Goal: Task Accomplishment & Management: Manage account settings

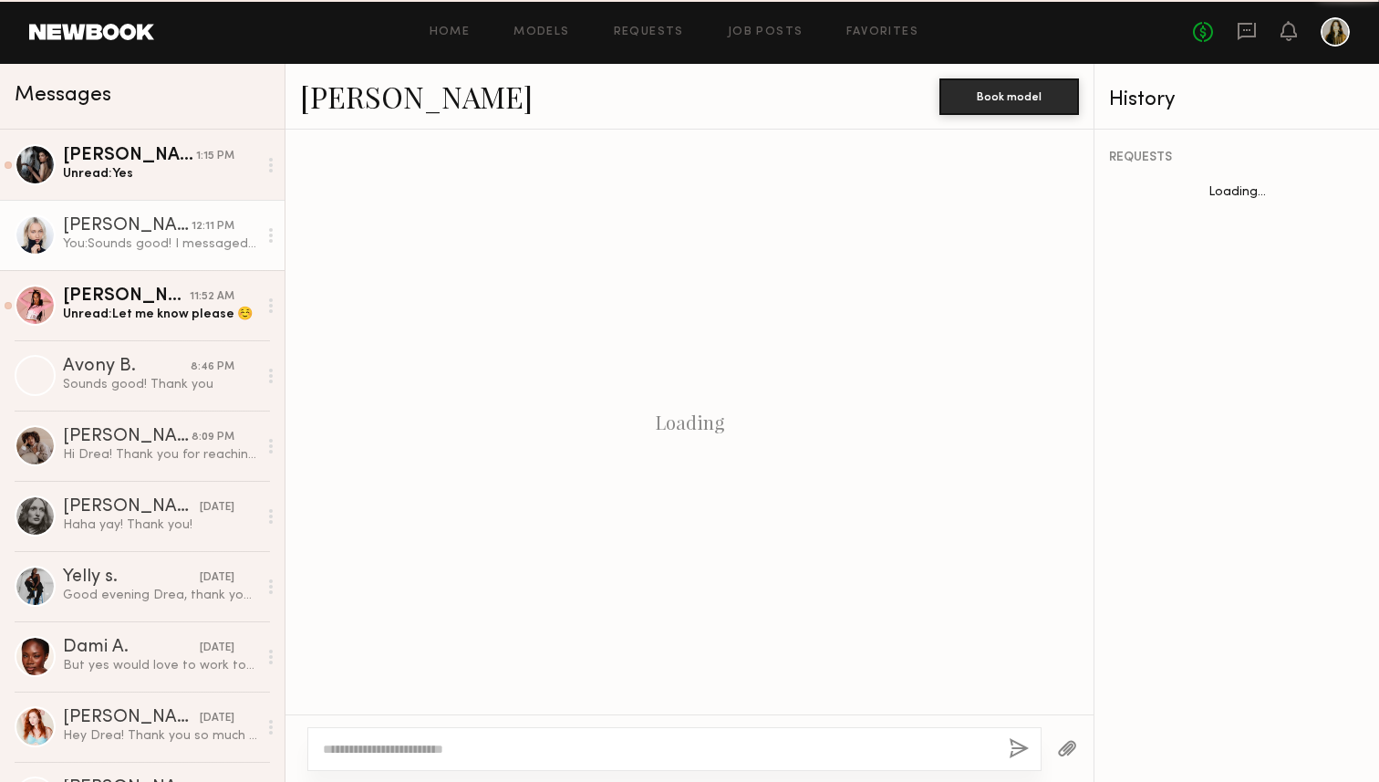
scroll to position [836, 0]
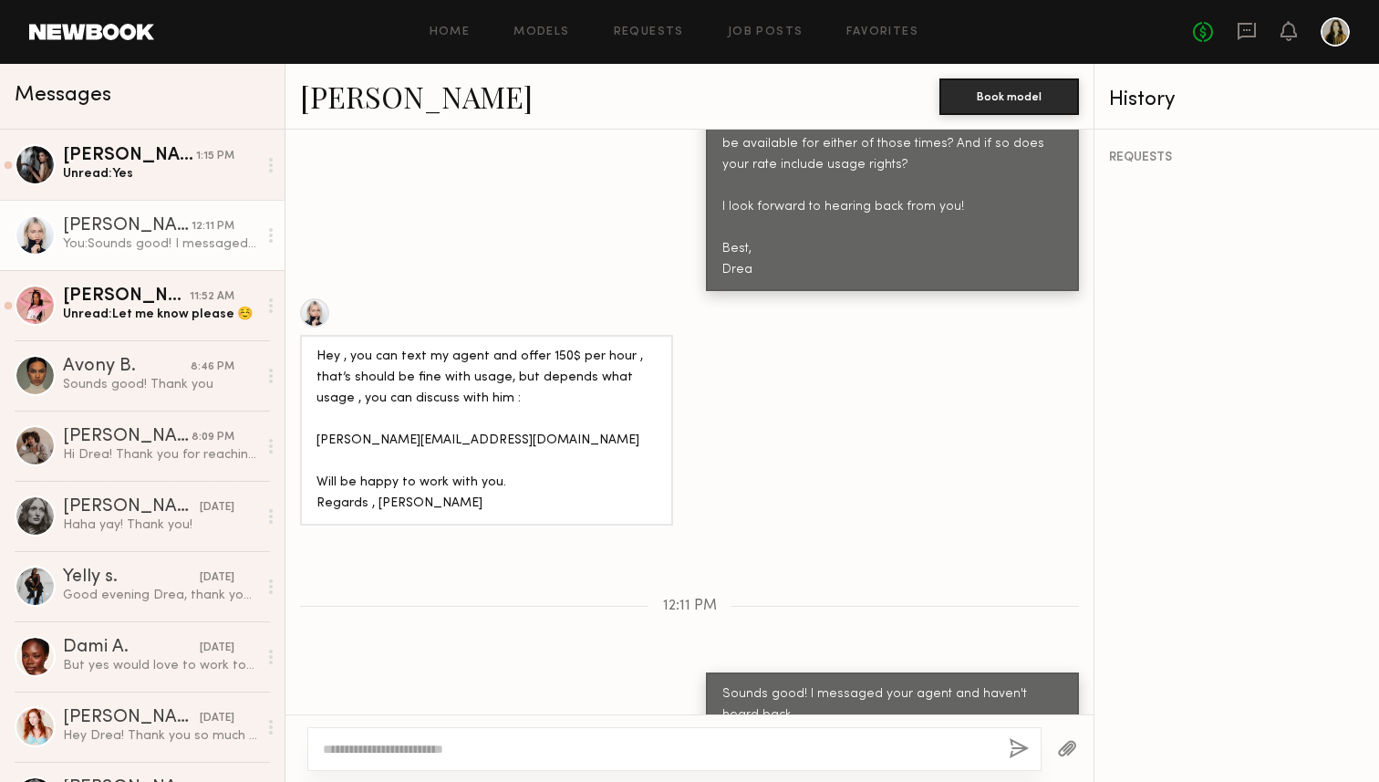
click at [1073, 560] on div "Keep direct messages professional and related only to paid job opportunities. M…" at bounding box center [689, 422] width 808 height 585
click at [526, 742] on textarea at bounding box center [658, 749] width 671 height 18
click at [374, 746] on textarea "**********" at bounding box center [658, 749] width 671 height 18
click at [720, 742] on textarea "**********" at bounding box center [658, 749] width 671 height 18
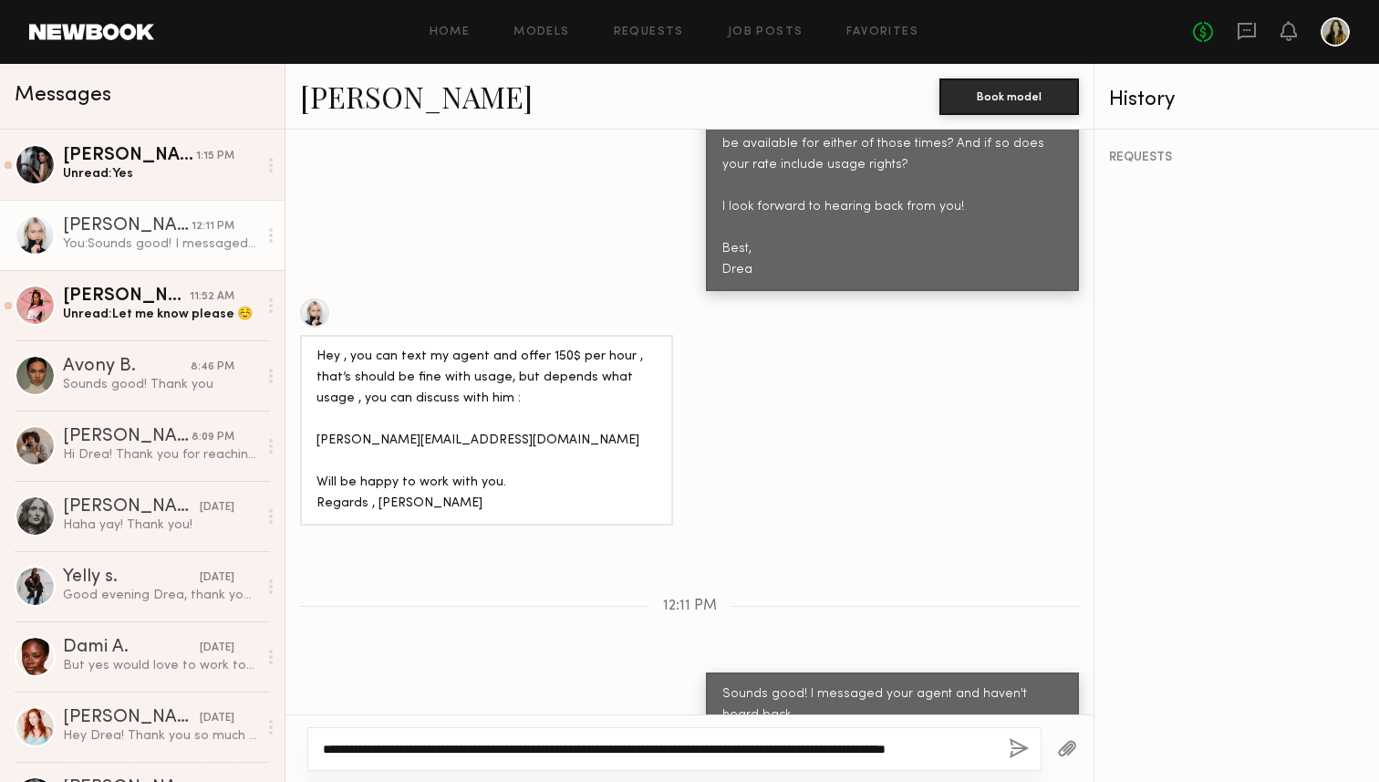
scroll to position [837, 0]
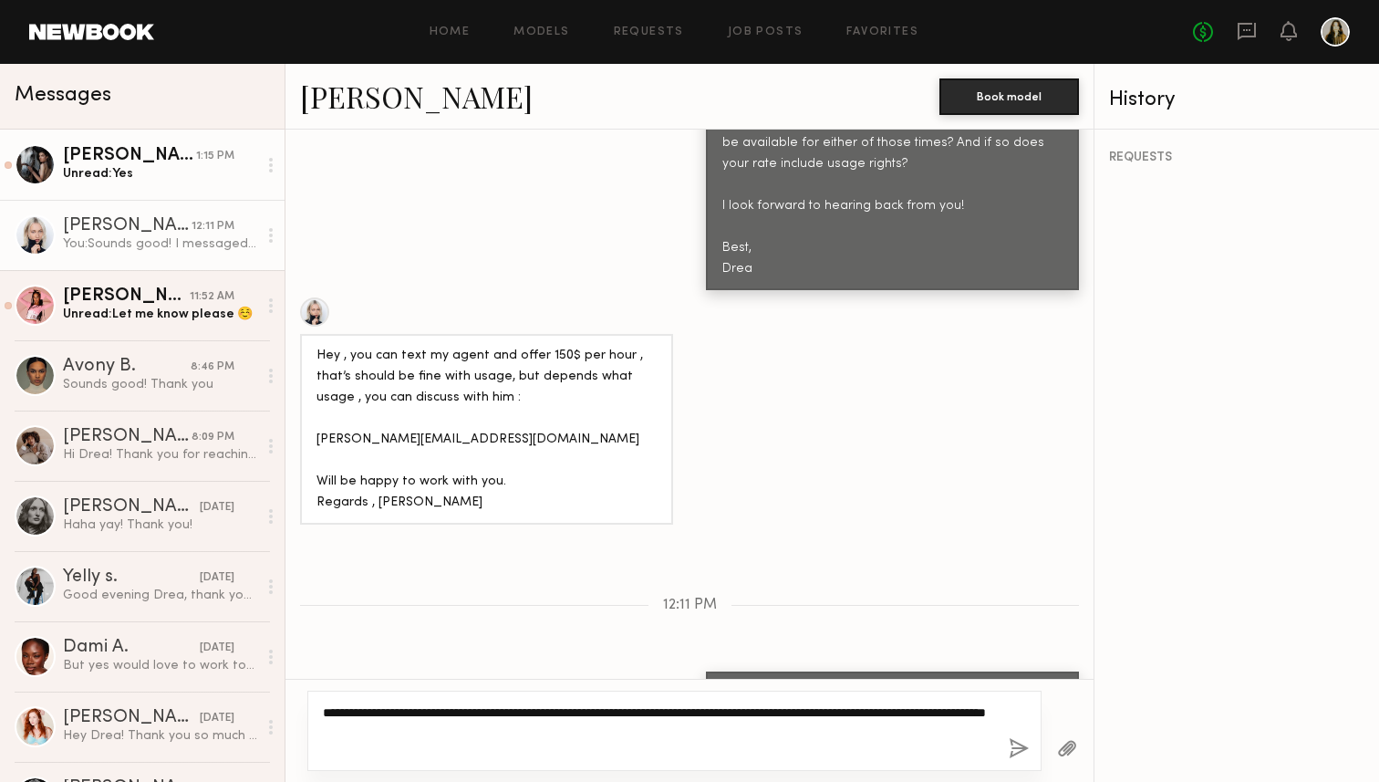
type textarea "**********"
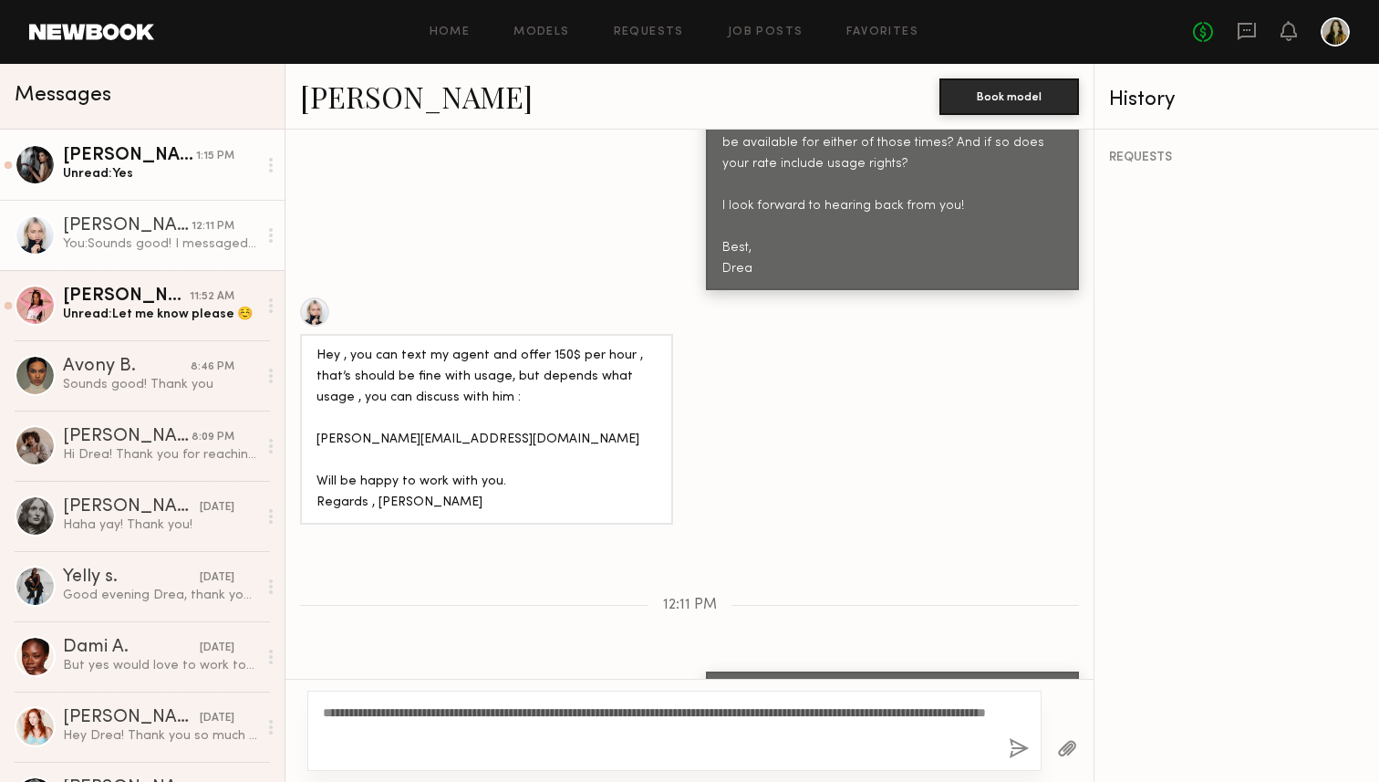
click at [167, 153] on div "[PERSON_NAME]" at bounding box center [129, 156] width 133 height 18
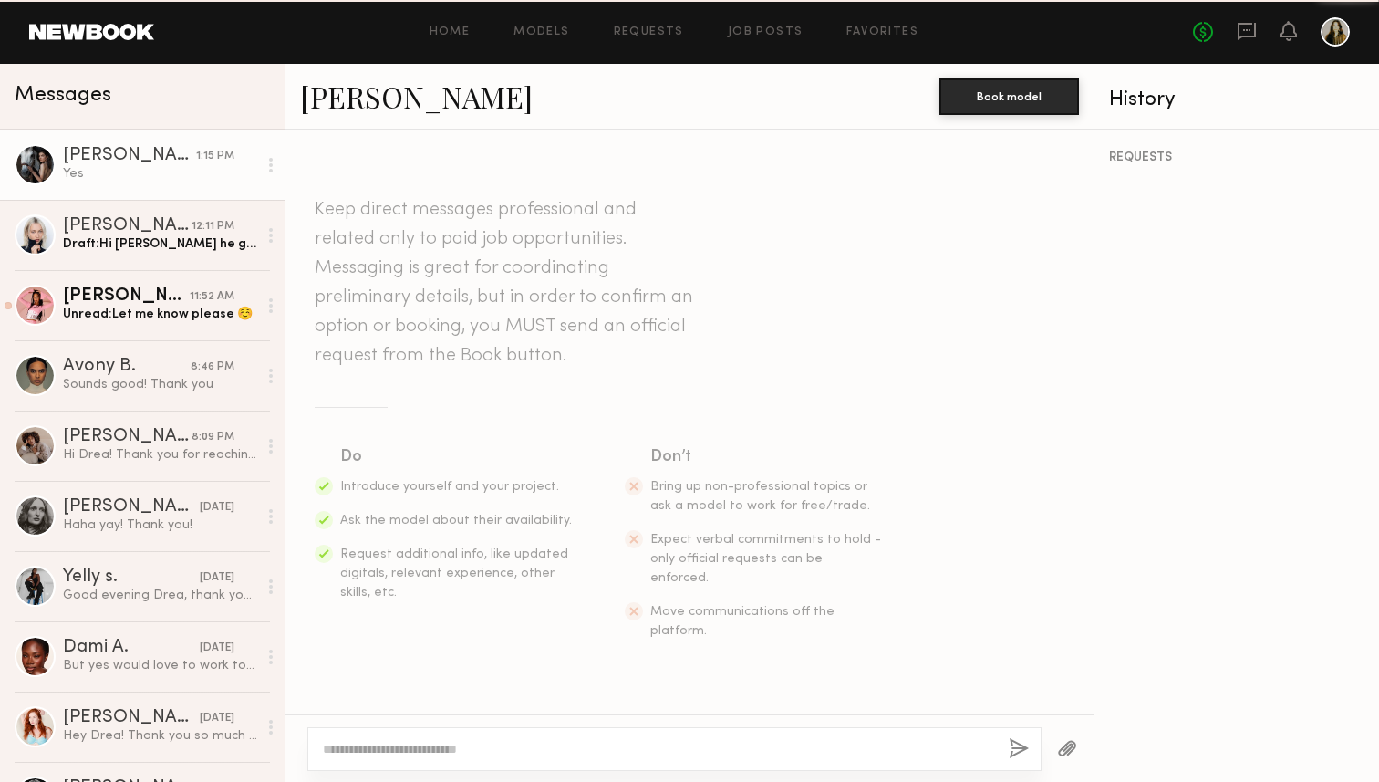
scroll to position [990, 0]
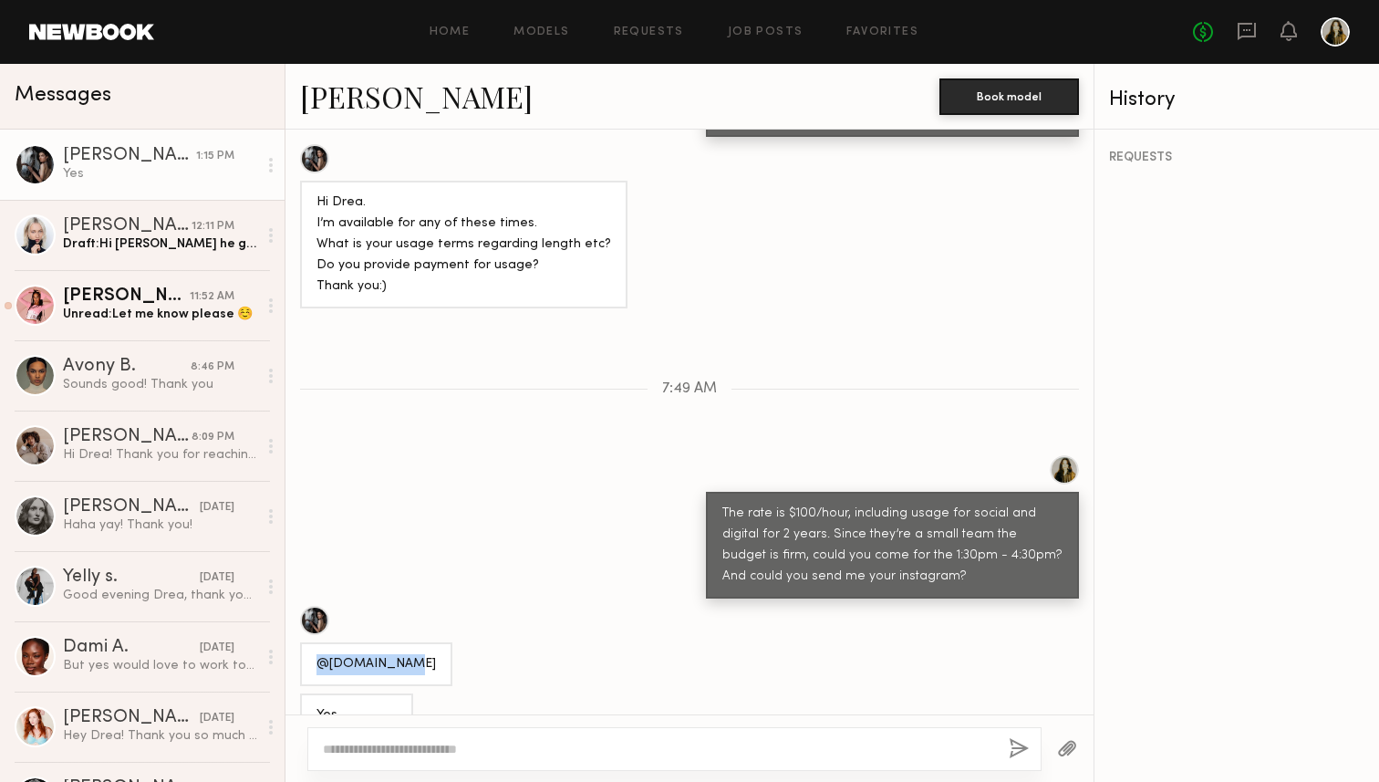
drag, startPoint x: 404, startPoint y: 627, endPoint x: 303, endPoint y: 626, distance: 101.2
click at [303, 642] on div "@[DOMAIN_NAME]" at bounding box center [376, 664] width 152 height 44
copy div "@[DOMAIN_NAME]"
click at [768, 403] on div "Keep direct messages professional and related only to paid job opportunities. M…" at bounding box center [689, 422] width 808 height 585
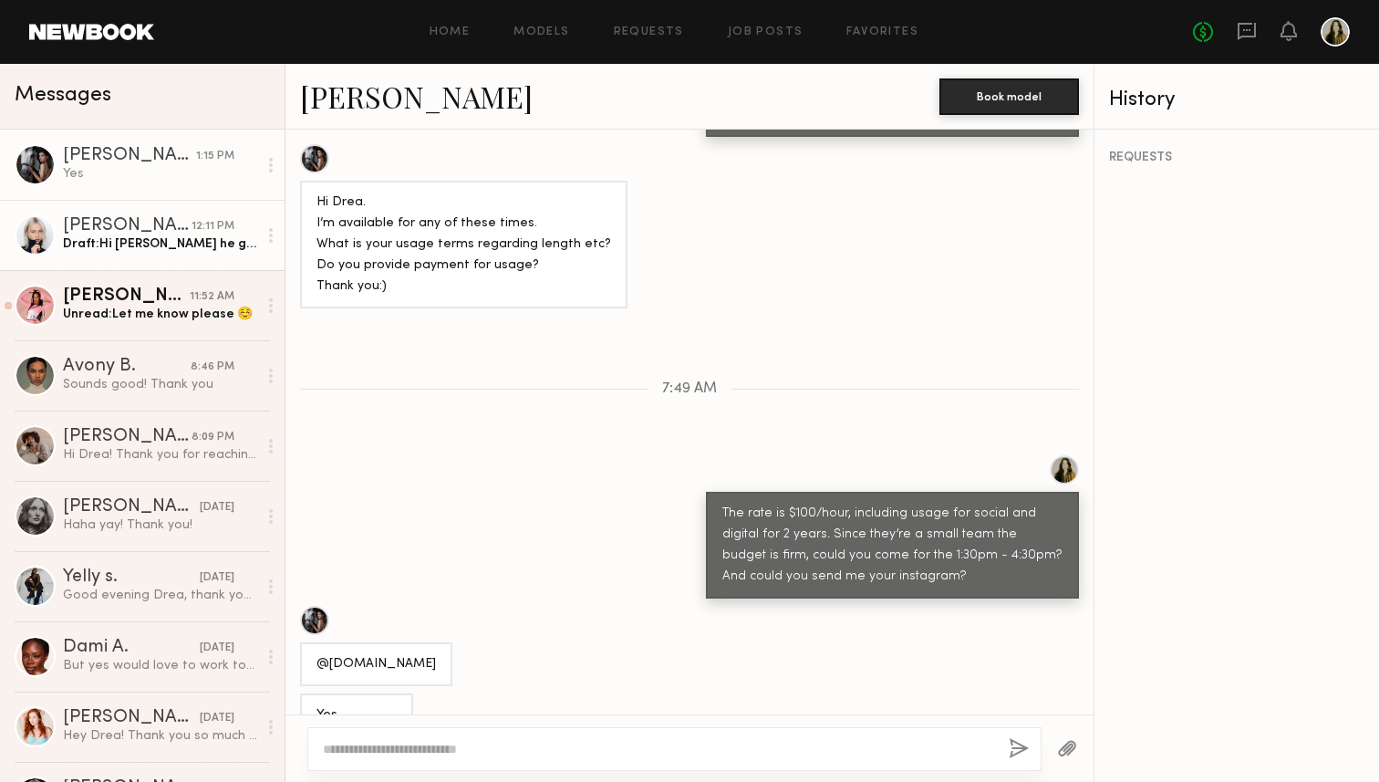
click at [128, 235] on div "Draft: Hi Polina he got back to me and I actually can't do the agency fee so it…" at bounding box center [160, 243] width 194 height 17
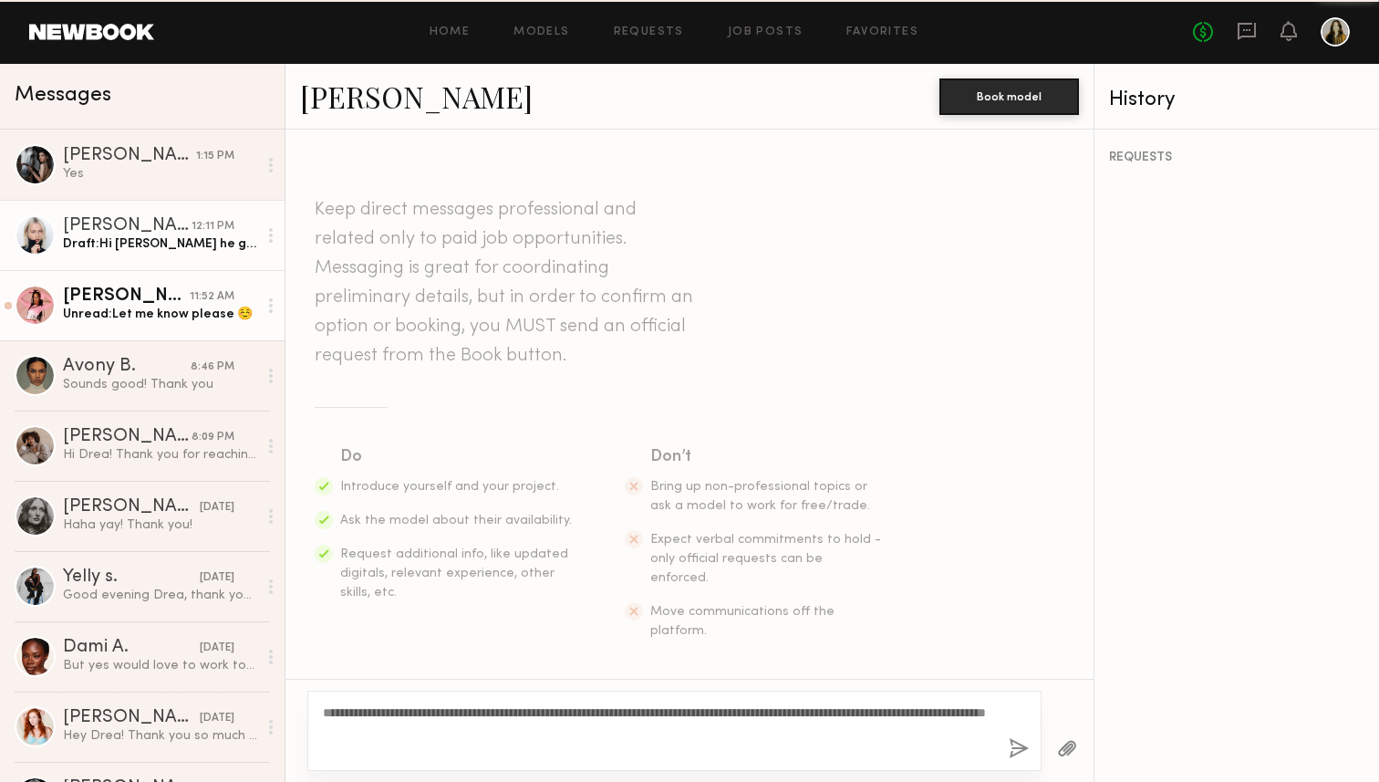
scroll to position [836, 0]
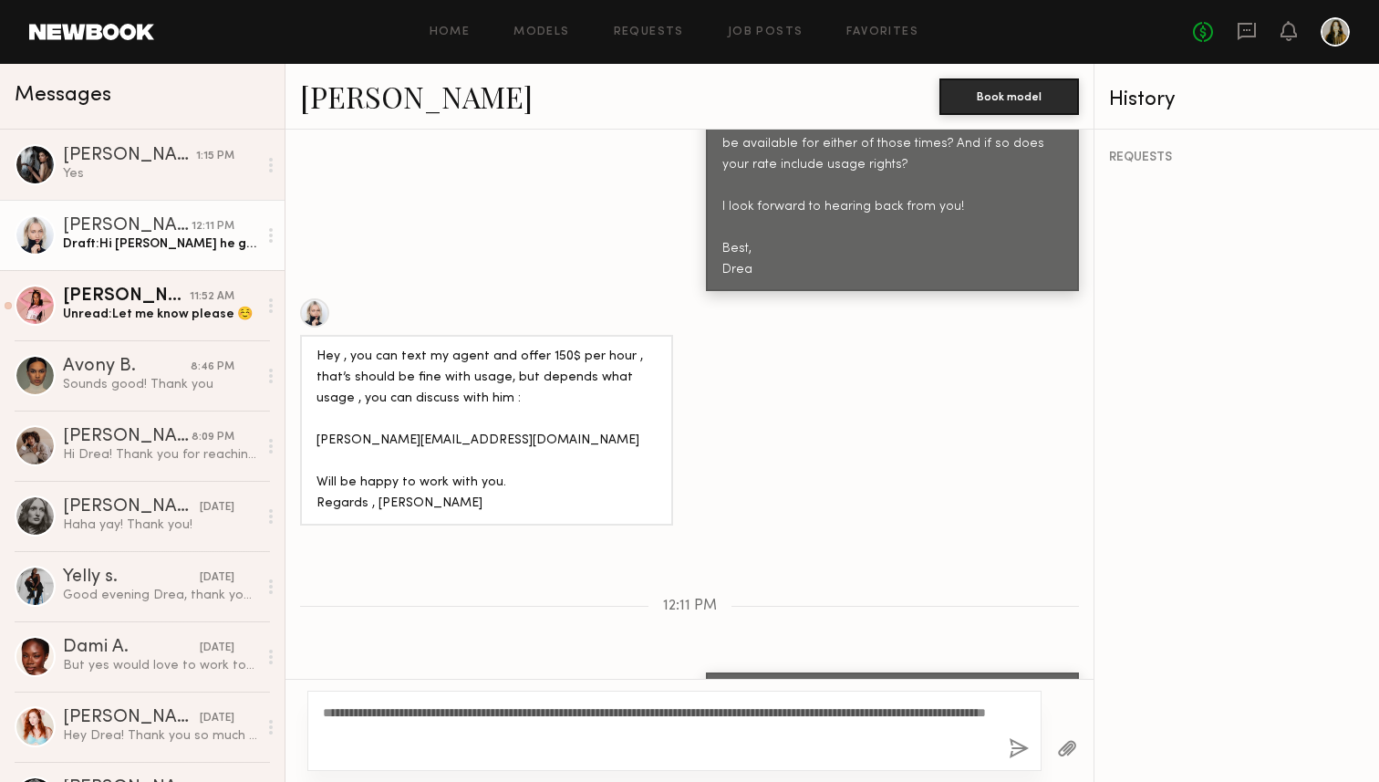
click at [556, 711] on textarea "**********" at bounding box center [658, 730] width 671 height 55
click at [556, 719] on textarea "**********" at bounding box center [658, 730] width 671 height 55
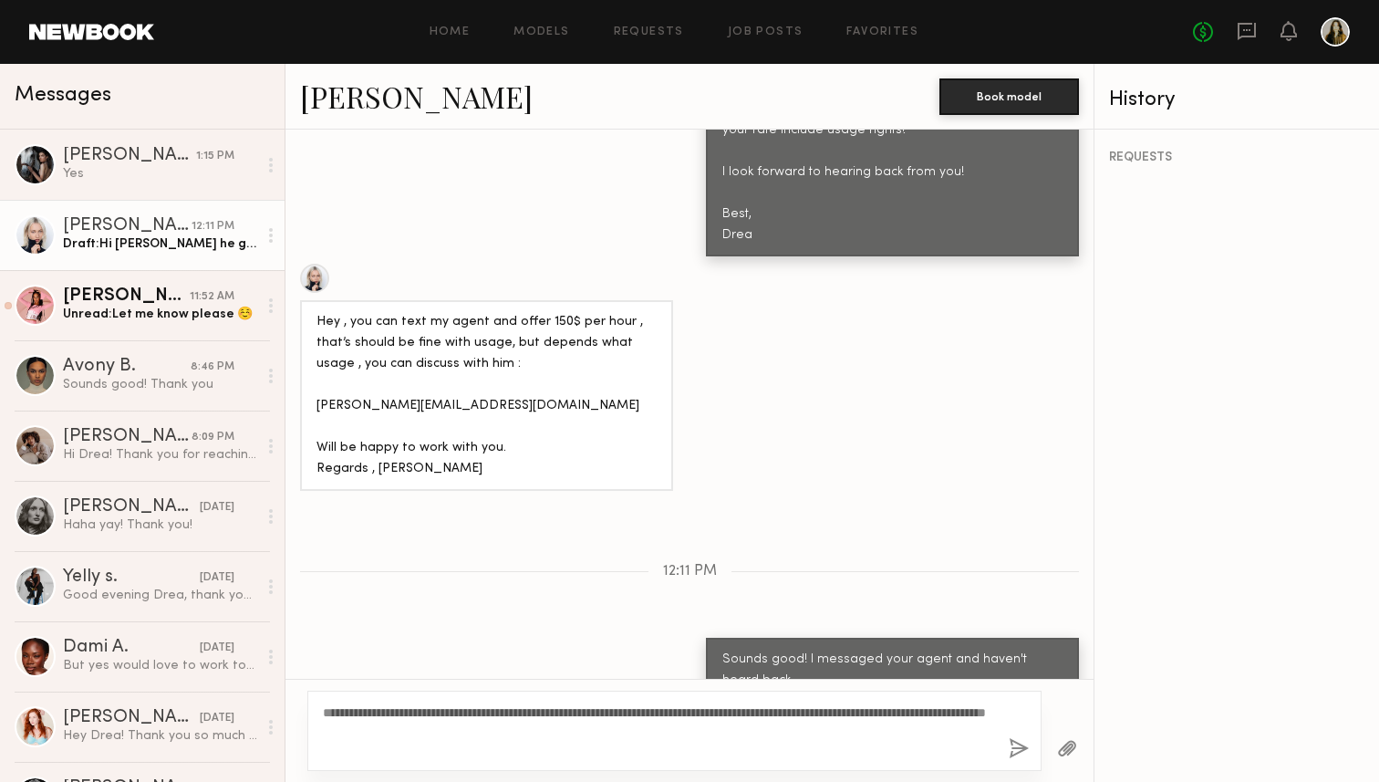
click at [500, 728] on textarea "**********" at bounding box center [658, 730] width 671 height 55
click at [1011, 742] on button "button" at bounding box center [1019, 749] width 20 height 23
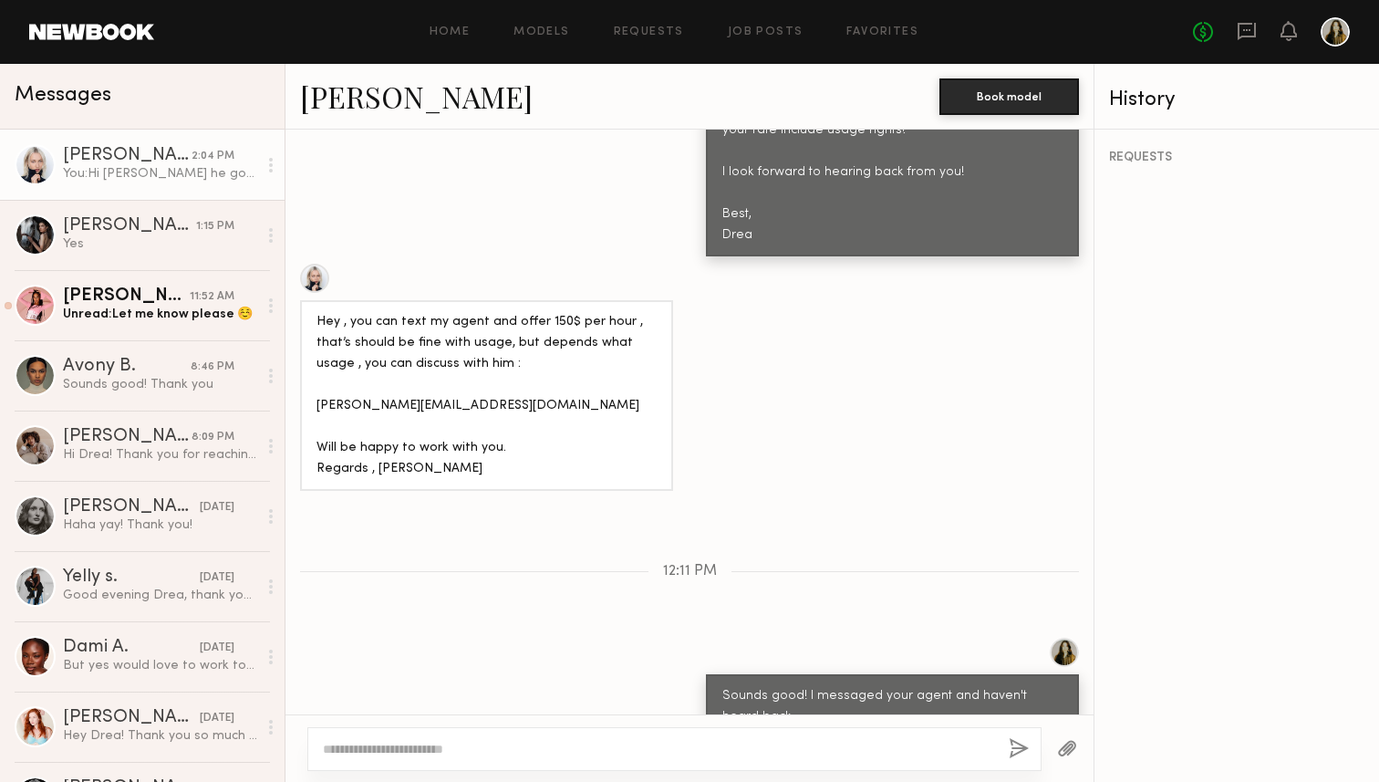
scroll to position [1105, 0]
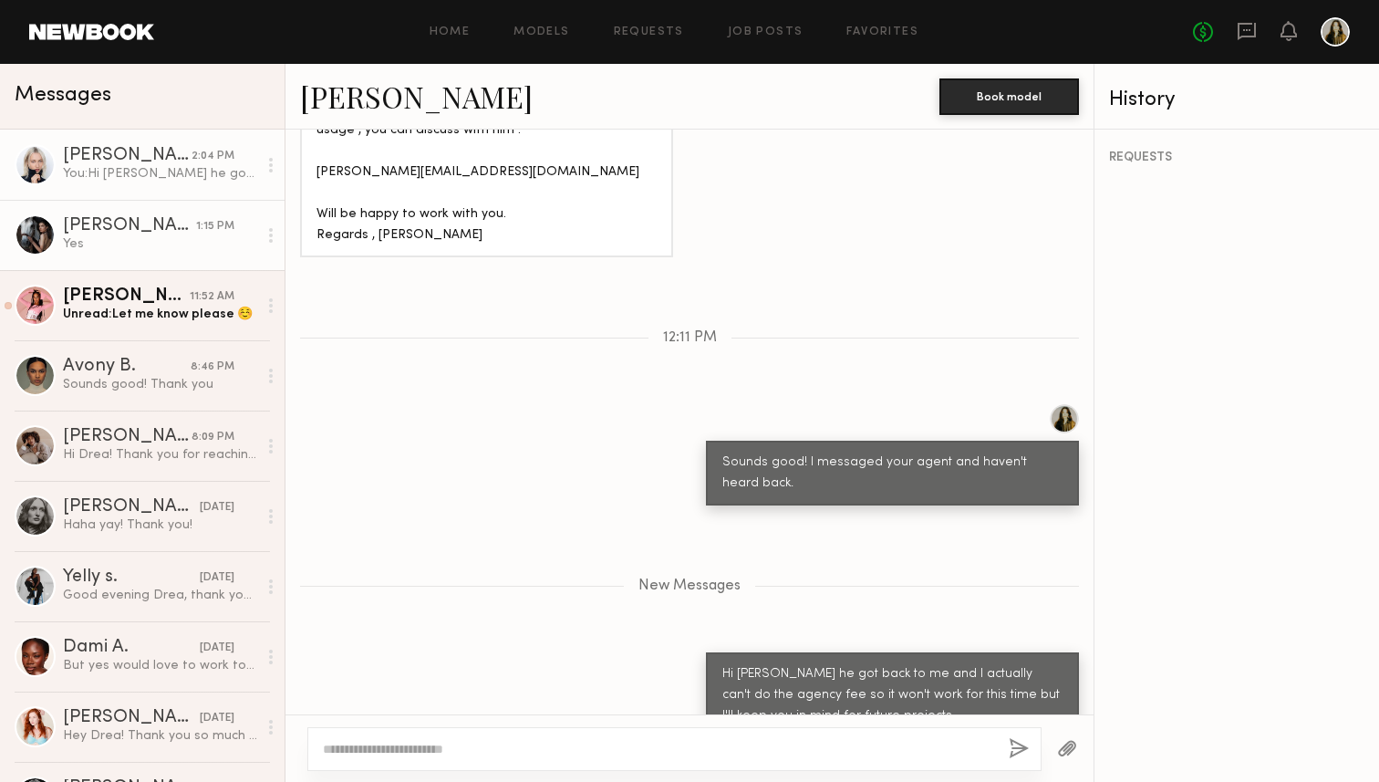
click at [140, 213] on link "Margarita K. 1:15 PM Yes" at bounding box center [142, 235] width 285 height 70
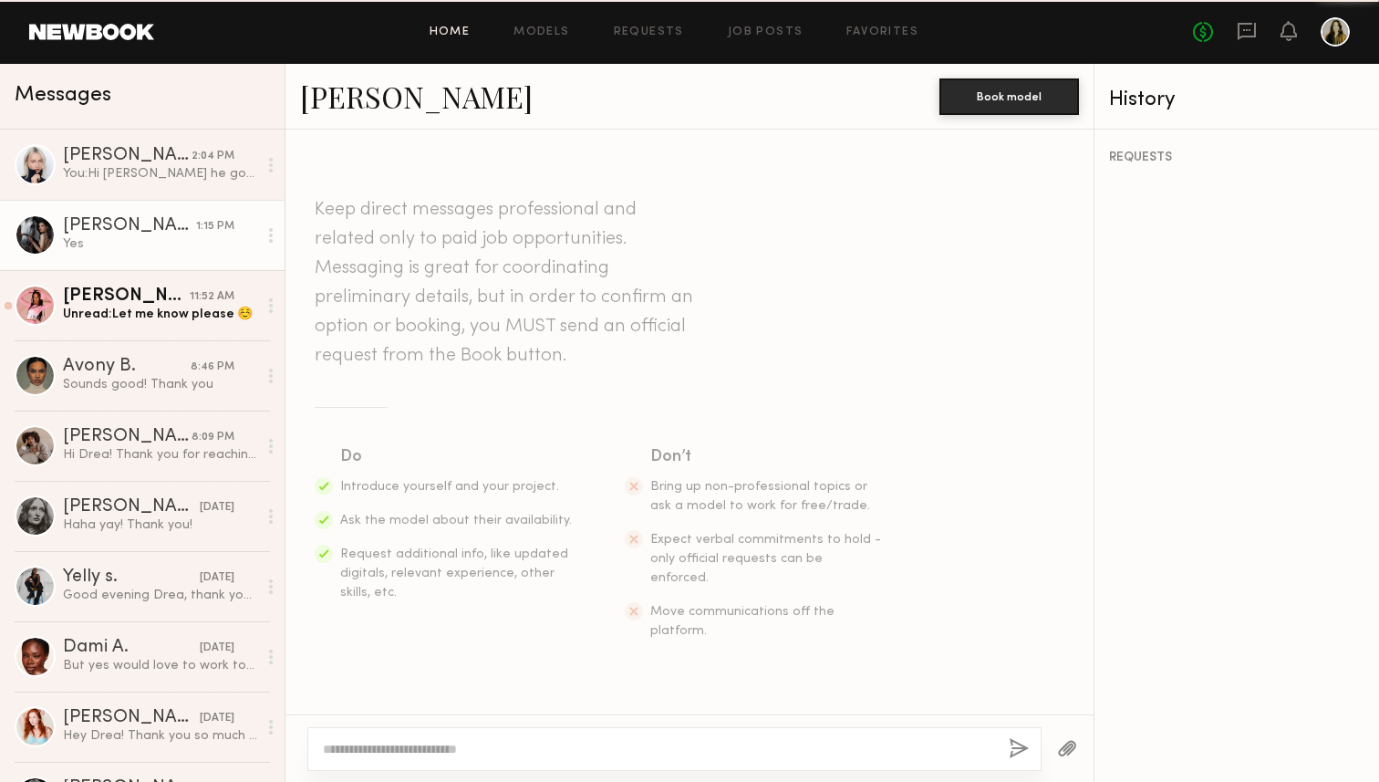
scroll to position [990, 0]
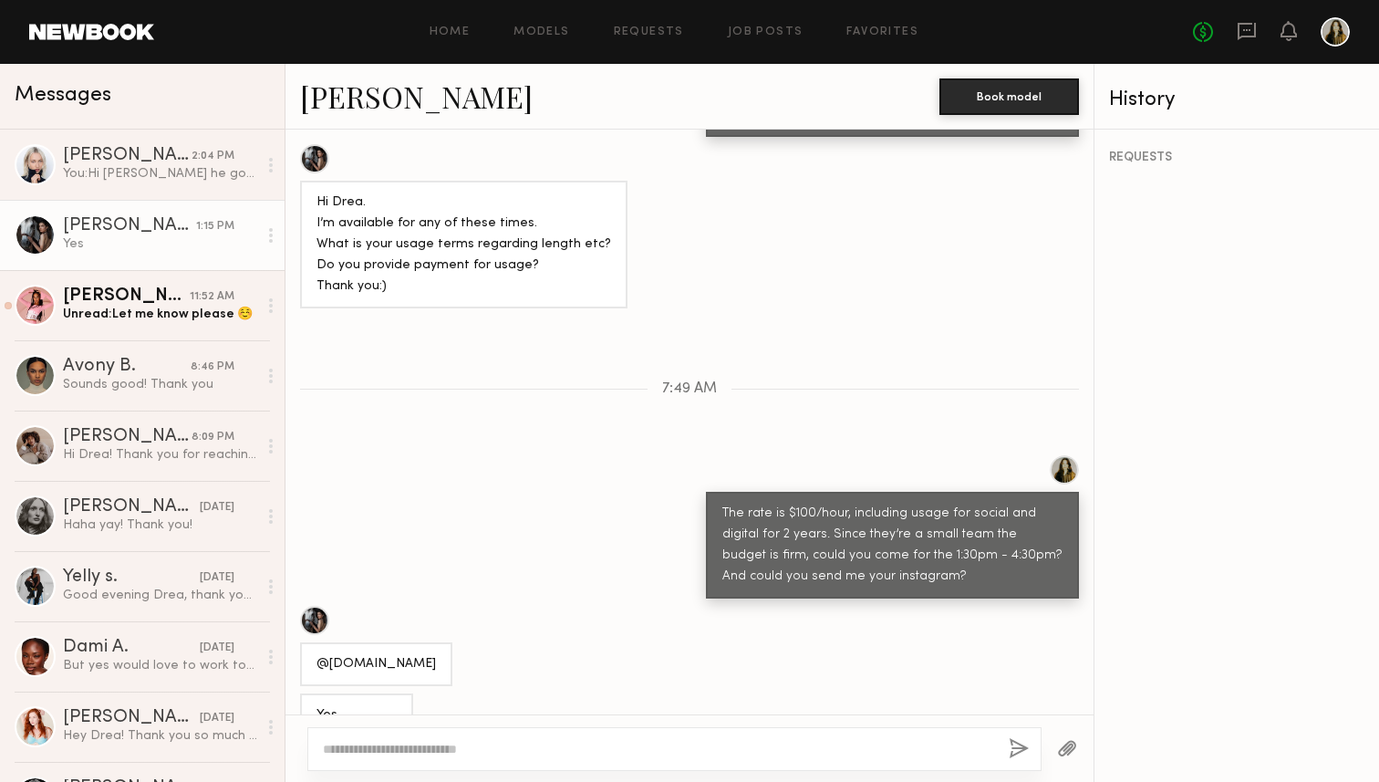
click at [347, 90] on link "Margarita K." at bounding box center [416, 96] width 233 height 39
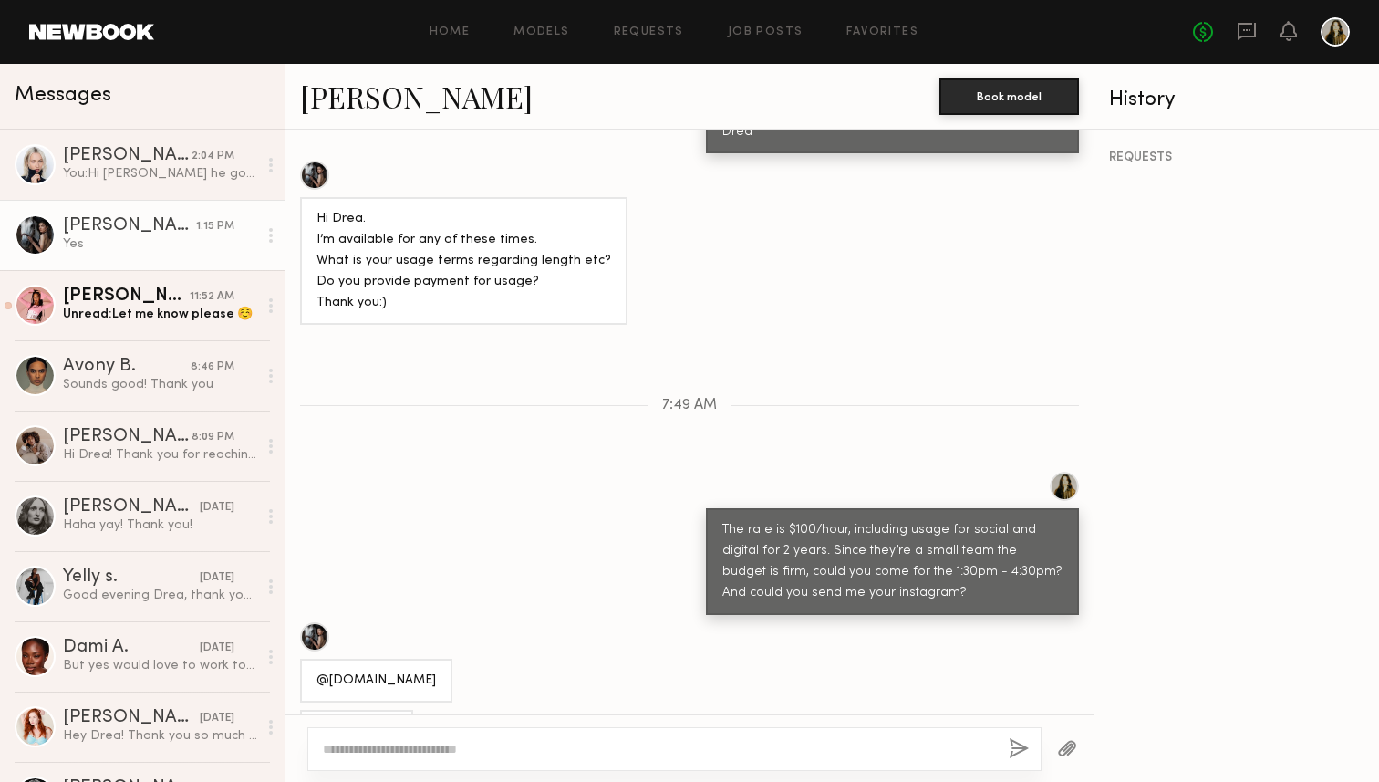
scroll to position [968, 0]
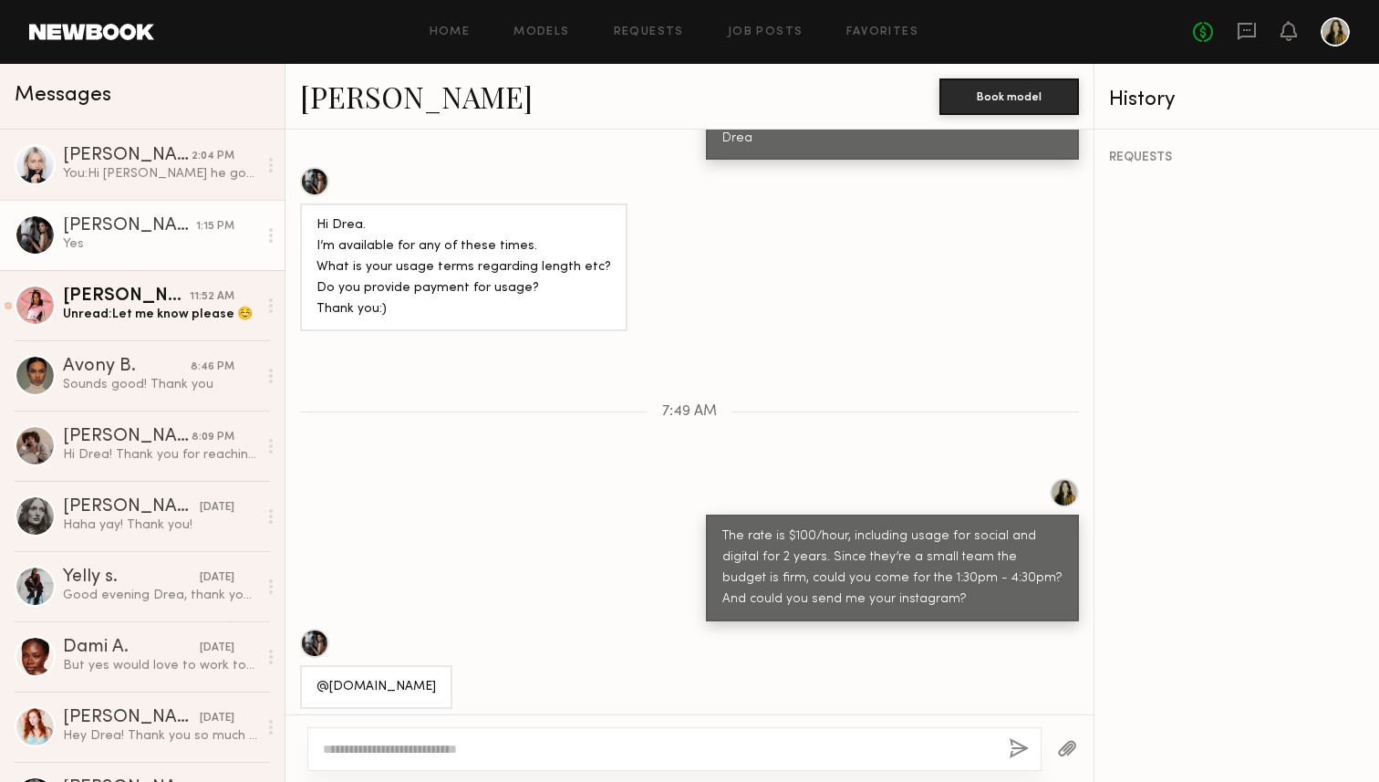
click at [96, 265] on link "Margarita K. 1:15 PM Yes" at bounding box center [142, 235] width 285 height 70
click at [112, 291] on div "Zohara E." at bounding box center [126, 296] width 127 height 18
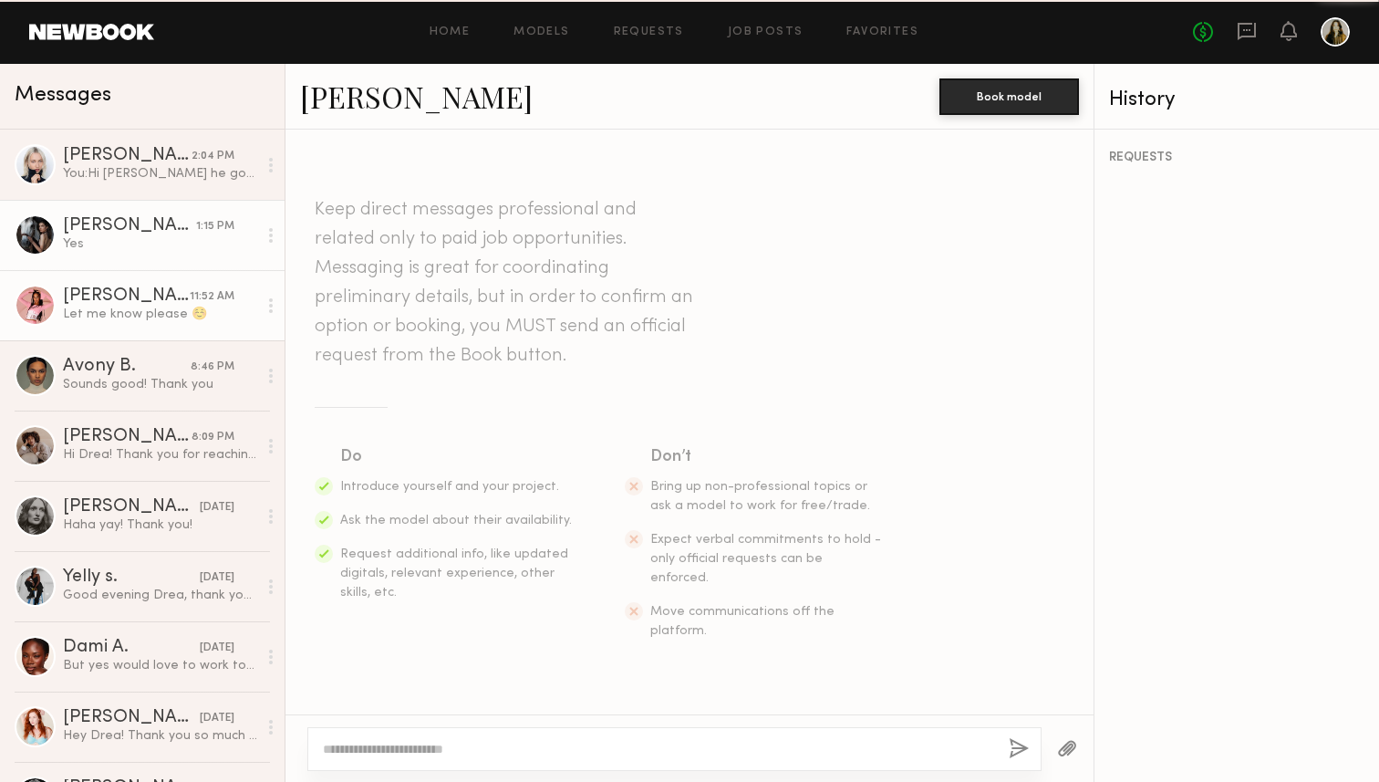
scroll to position [878, 0]
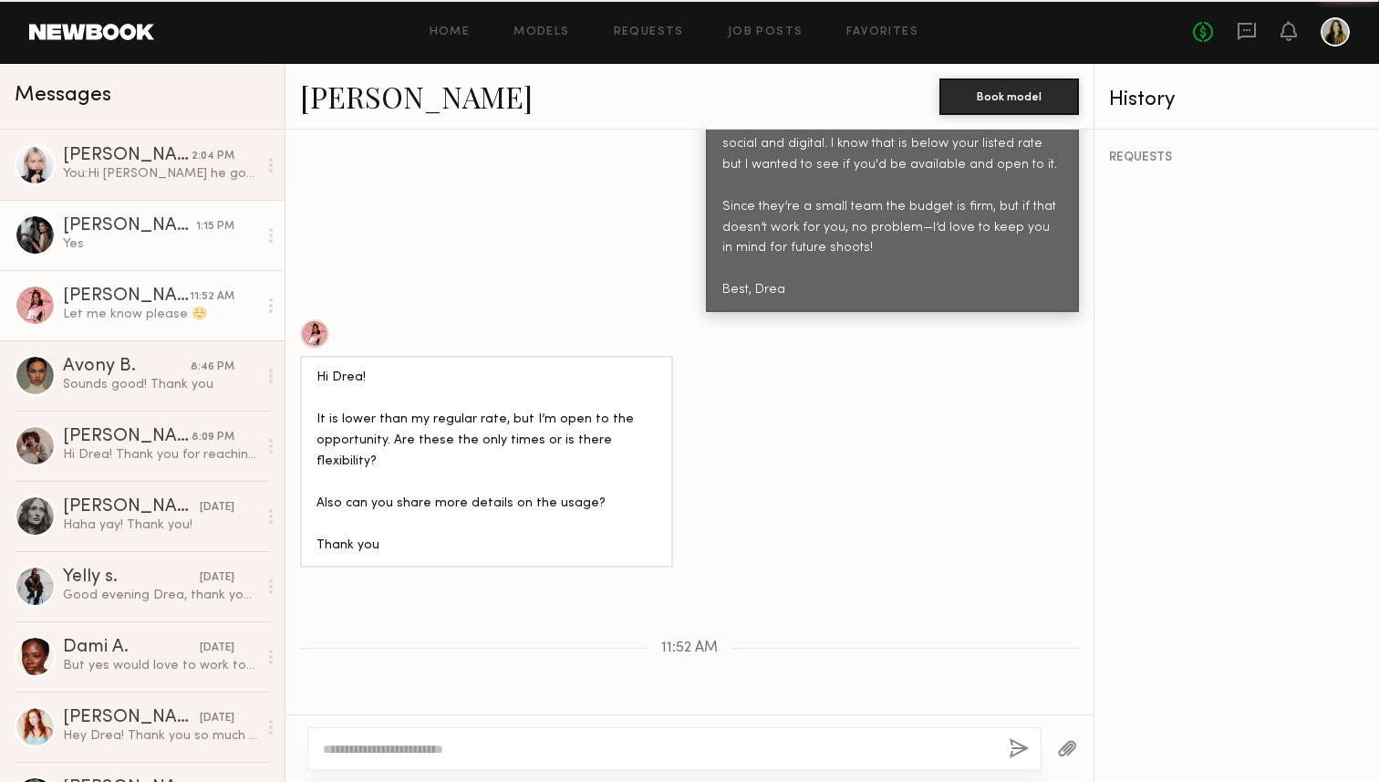
click at [111, 247] on div "Yes" at bounding box center [160, 243] width 194 height 17
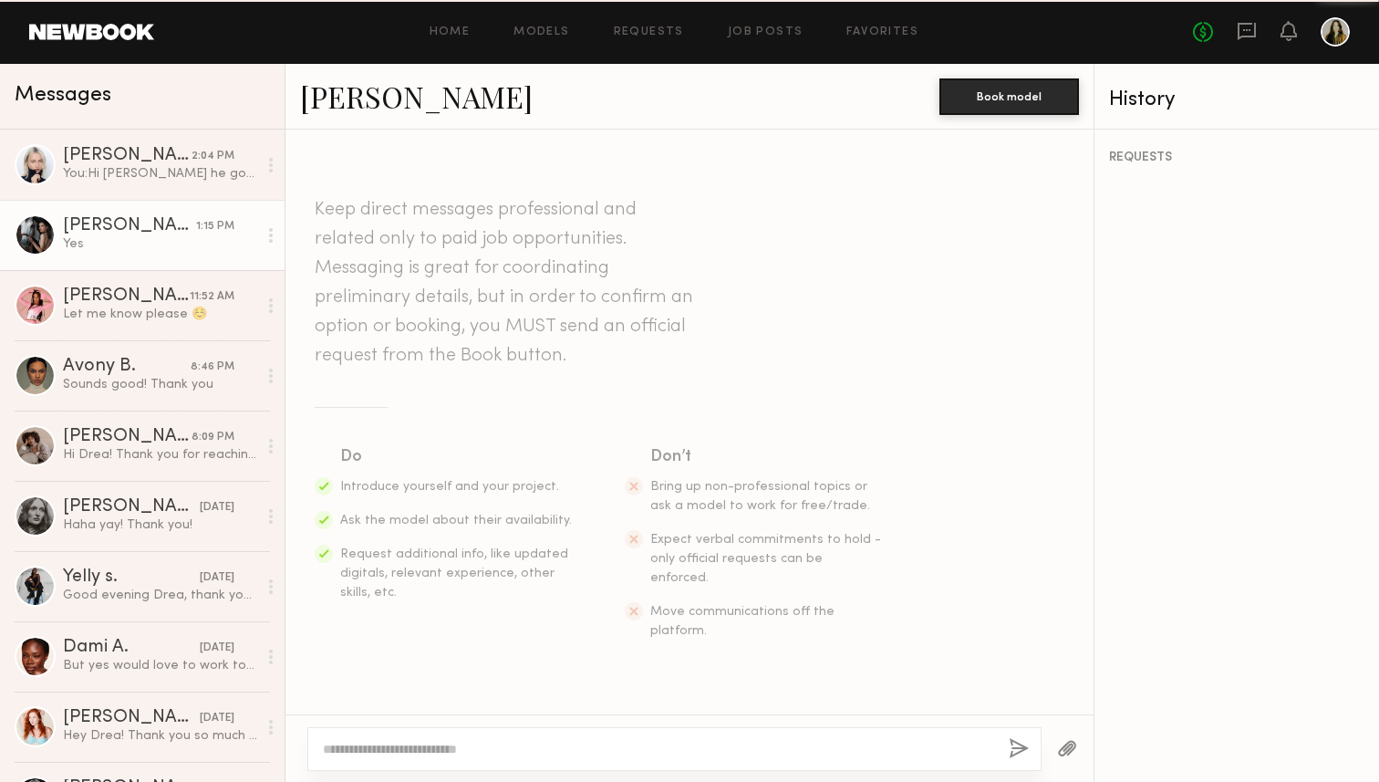
scroll to position [990, 0]
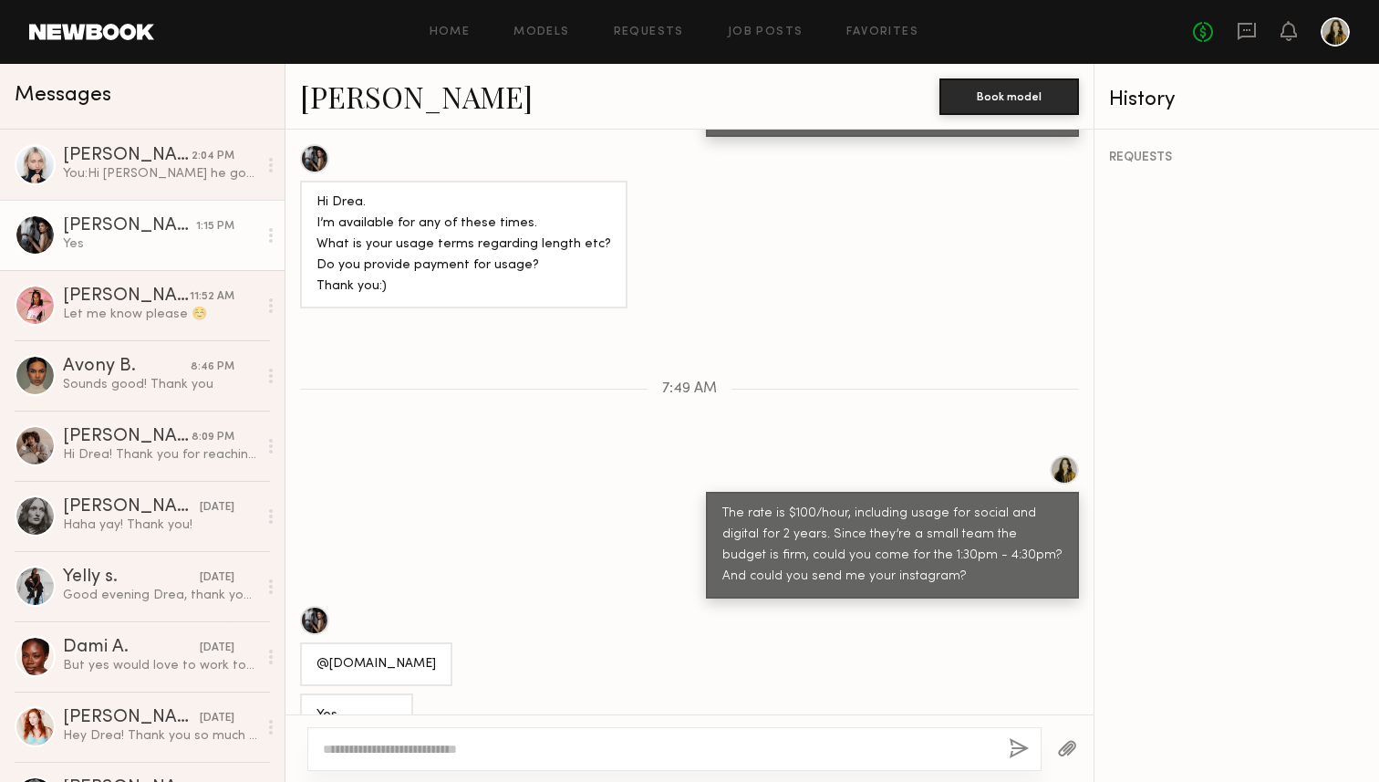
click at [869, 515] on div "The rate is $100/hour, including usage for social and digital for 2 years. Sinc…" at bounding box center [892, 545] width 340 height 84
click at [784, 503] on div "The rate is $100/hour, including usage for social and digital for 2 years. Sinc…" at bounding box center [892, 545] width 340 height 84
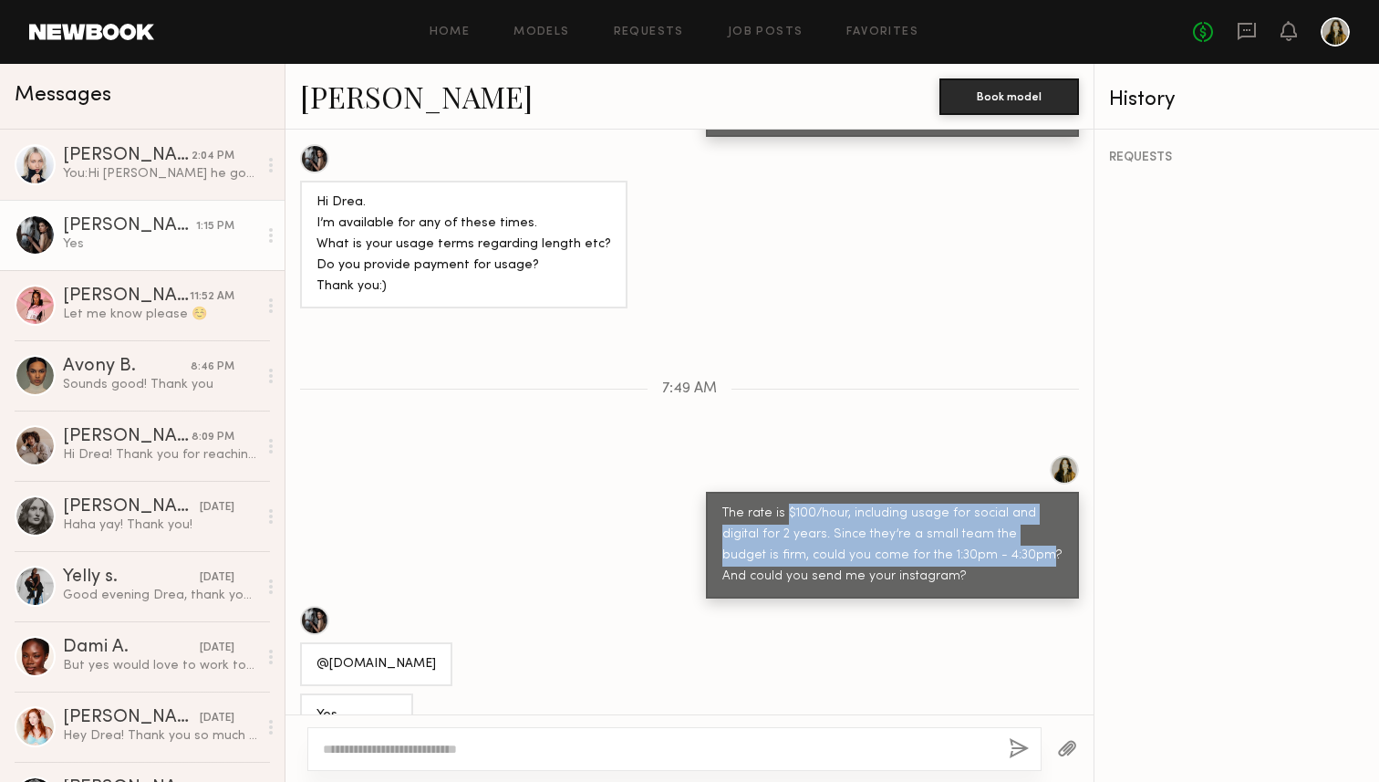
drag, startPoint x: 785, startPoint y: 476, endPoint x: 958, endPoint y: 518, distance: 177.4
click at [958, 518] on div "The rate is $100/hour, including usage for social and digital for 2 years. Sinc…" at bounding box center [892, 545] width 340 height 84
copy div "$100/hour, including usage for social and digital for 2 years. Since they’re a …"
click at [121, 389] on div "Sounds good! Thank you" at bounding box center [160, 384] width 194 height 17
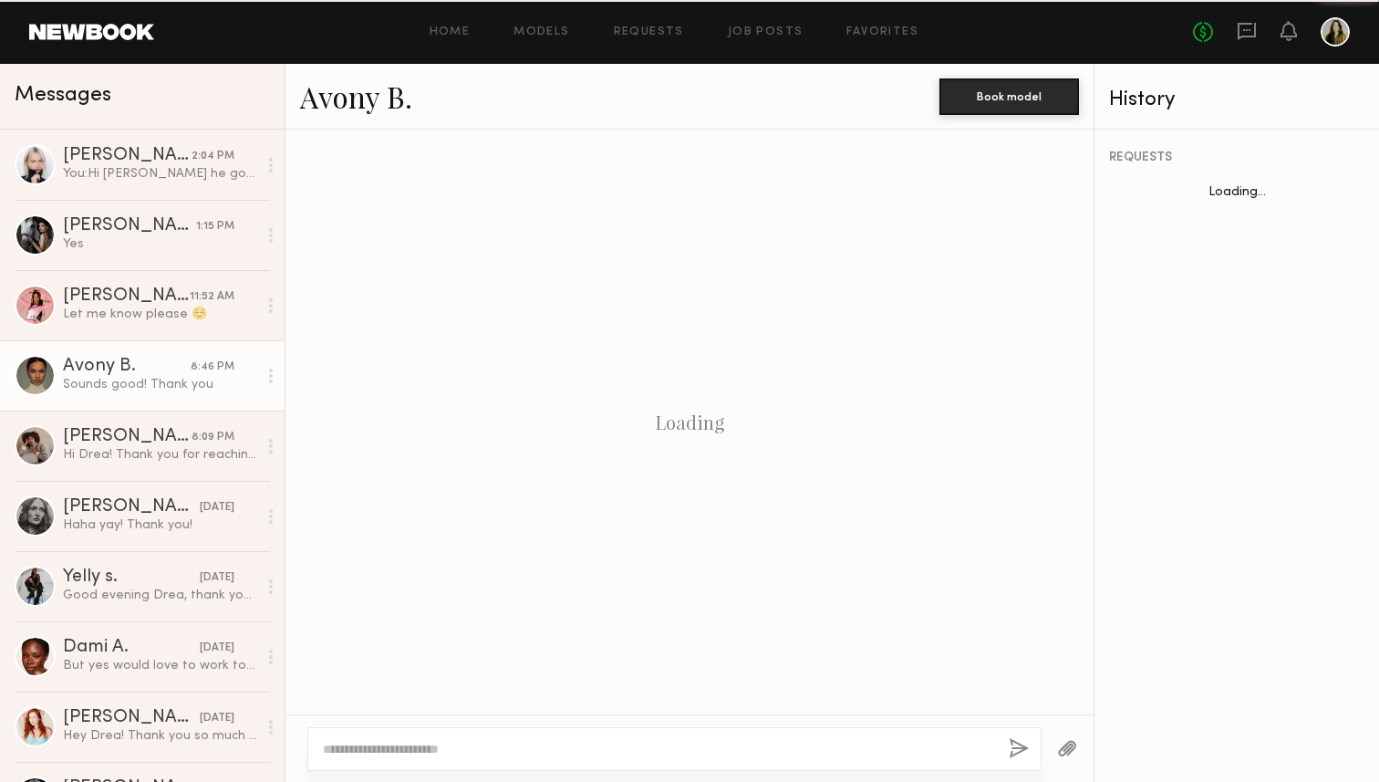
scroll to position [1085, 0]
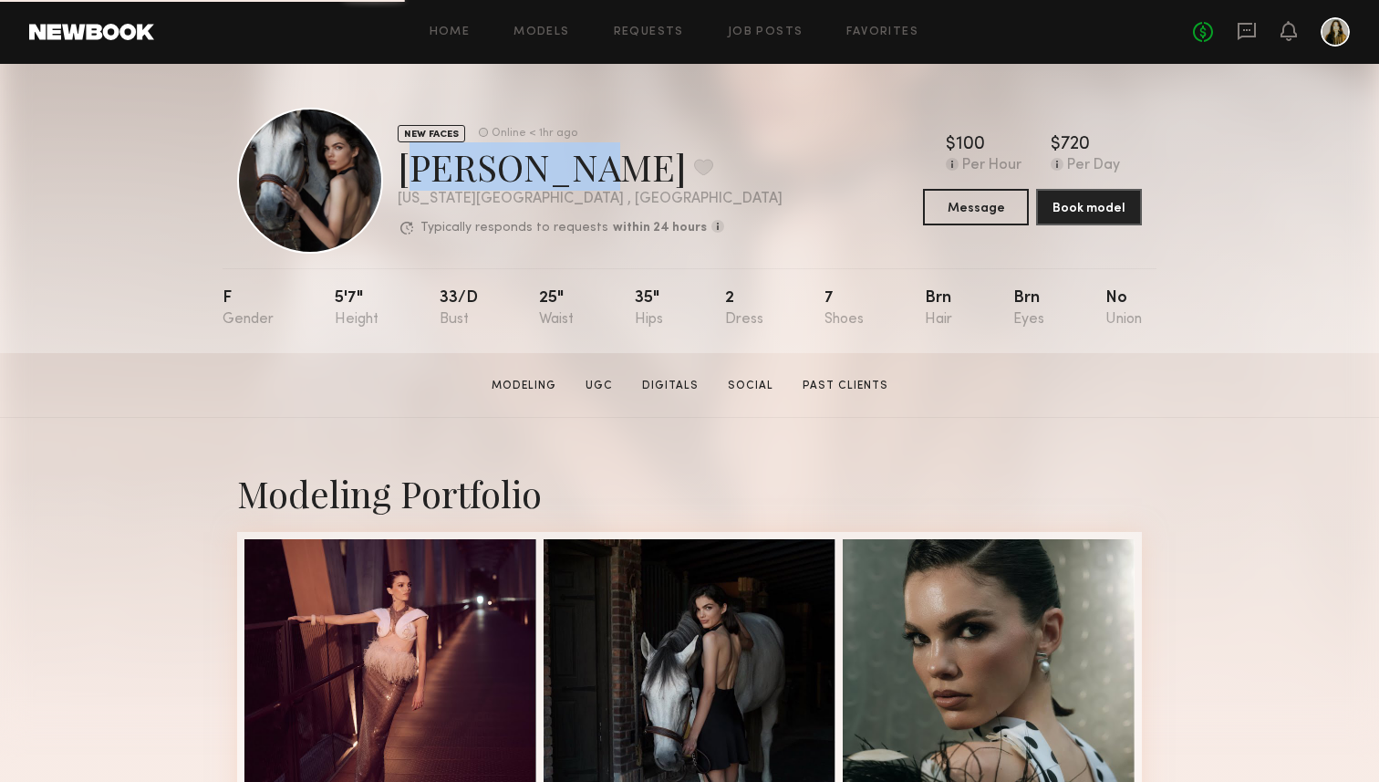
drag, startPoint x: 562, startPoint y: 175, endPoint x: 403, endPoint y: 175, distance: 158.7
click at [403, 175] on div "[PERSON_NAME] Favorite" at bounding box center [590, 166] width 385 height 48
copy div "[PERSON_NAME]"
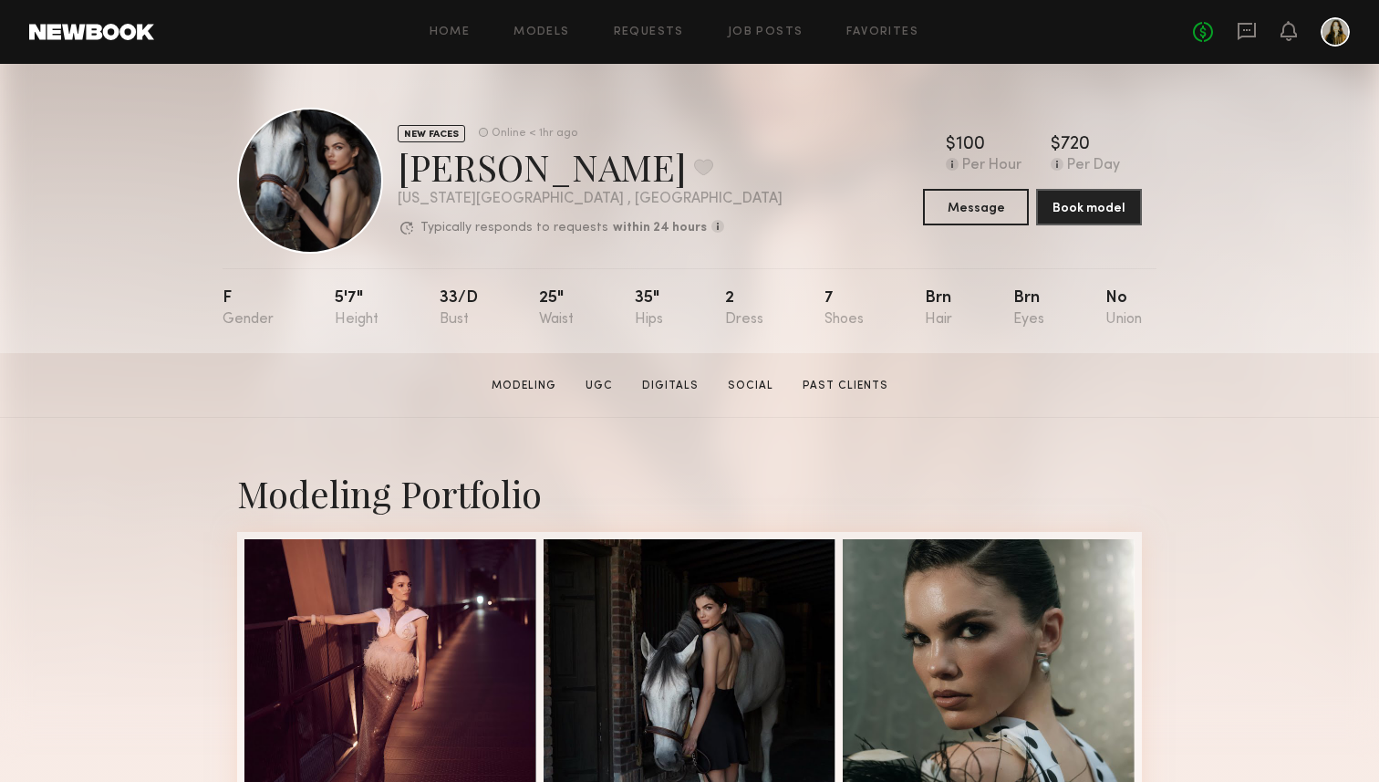
click at [980, 192] on button "Message" at bounding box center [976, 206] width 106 height 36
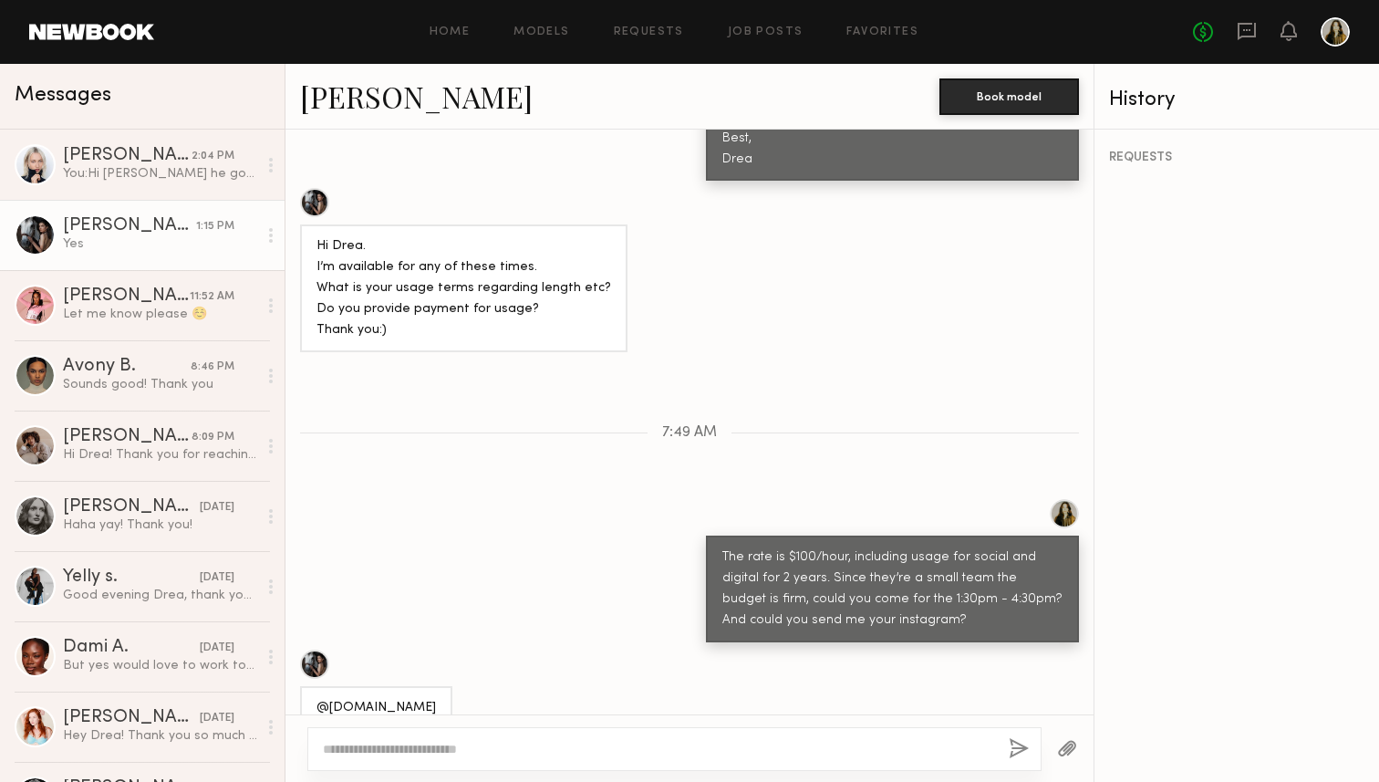
scroll to position [990, 0]
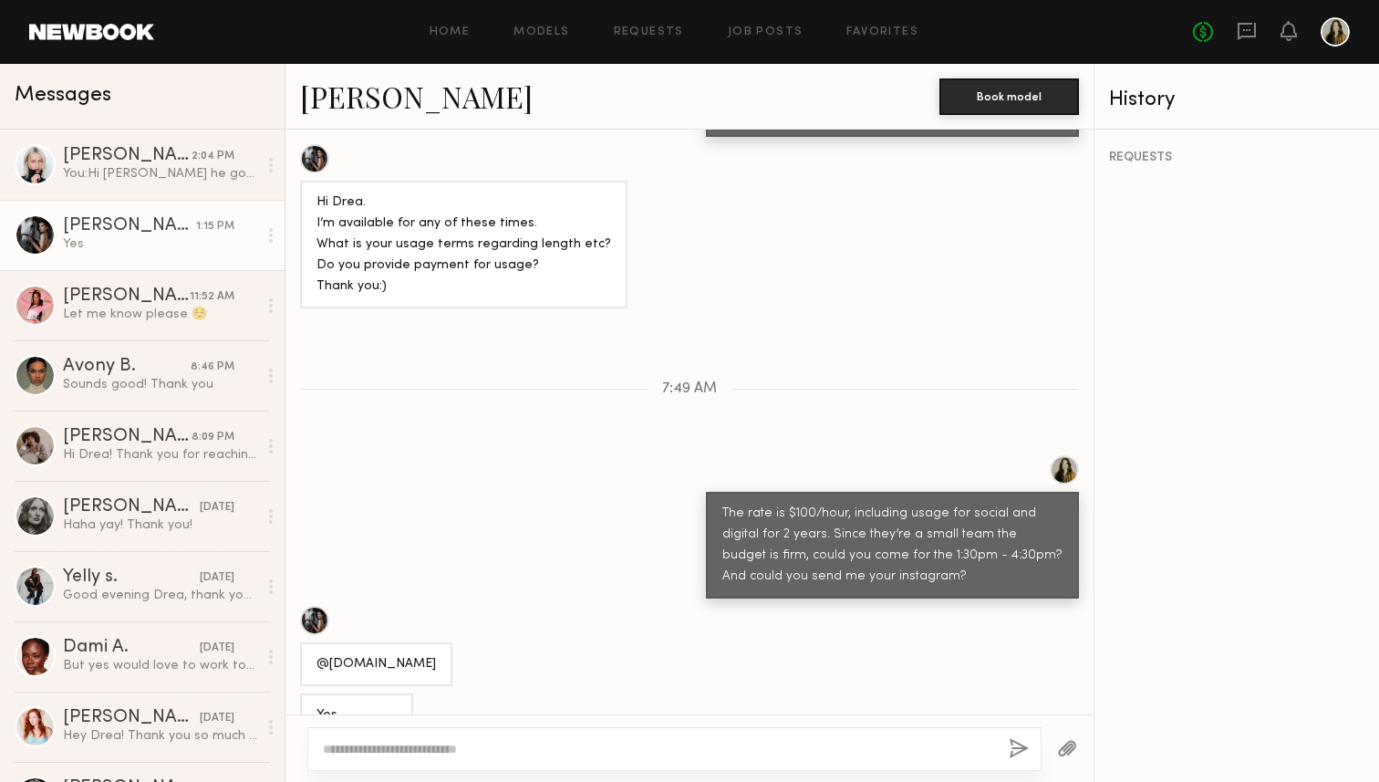
click at [158, 248] on div "Yes" at bounding box center [160, 243] width 194 height 17
click at [378, 101] on link "Margarita K." at bounding box center [416, 96] width 233 height 39
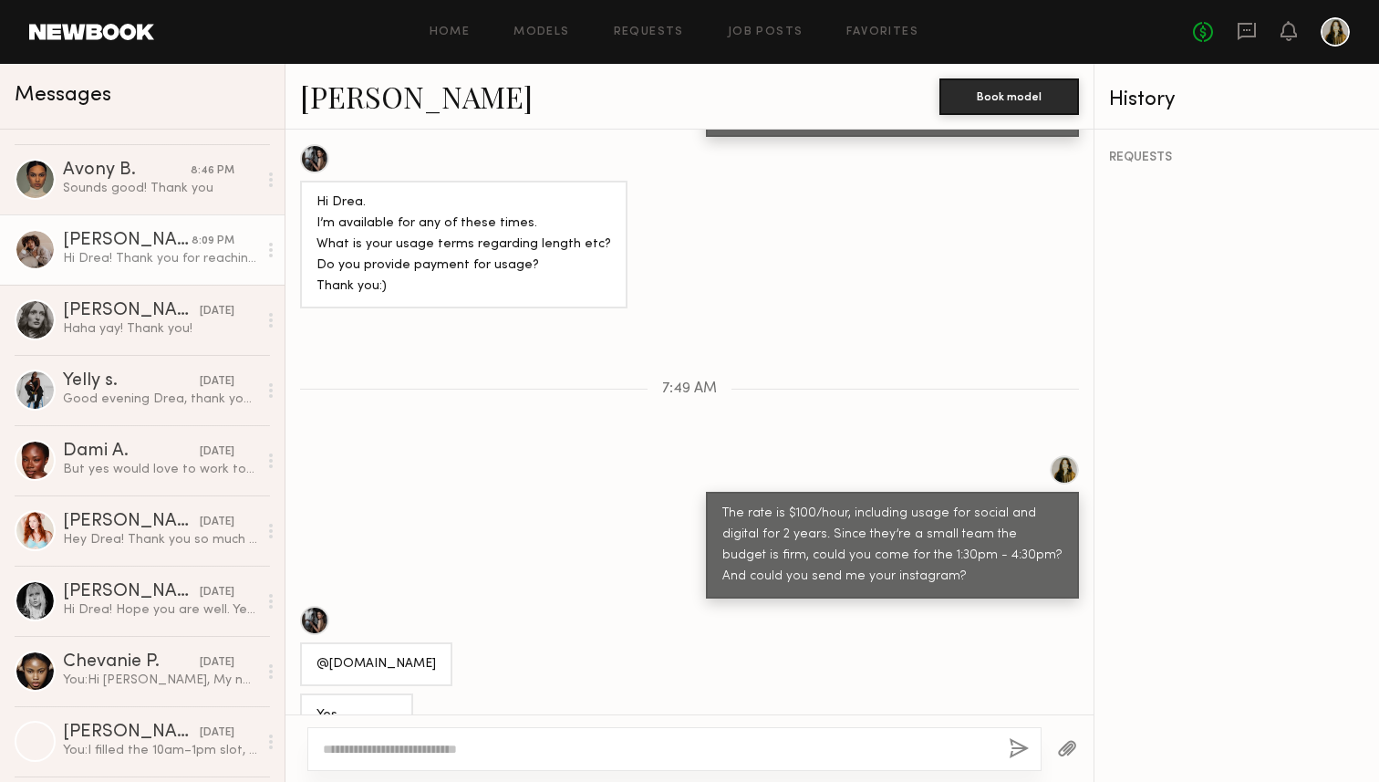
scroll to position [31, 0]
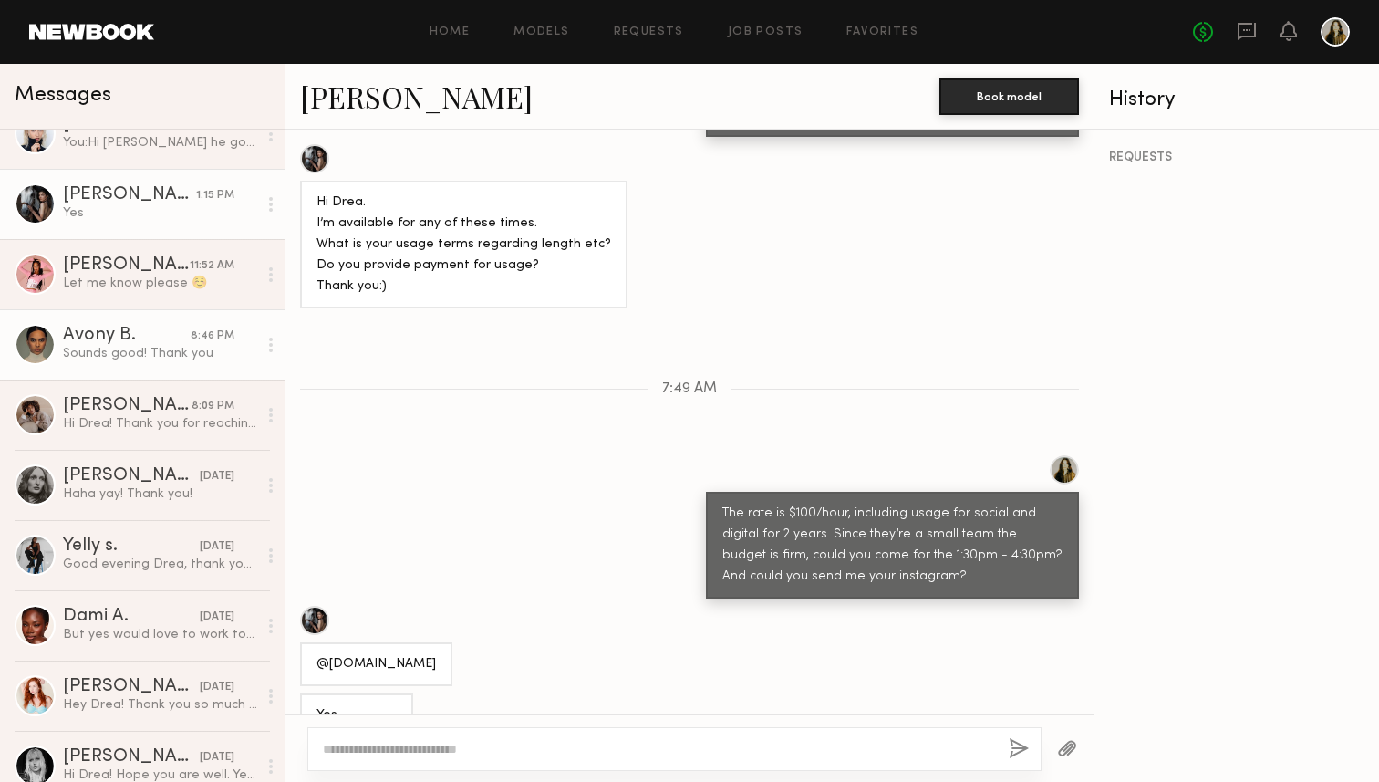
click at [119, 340] on div "Avony B." at bounding box center [127, 336] width 128 height 18
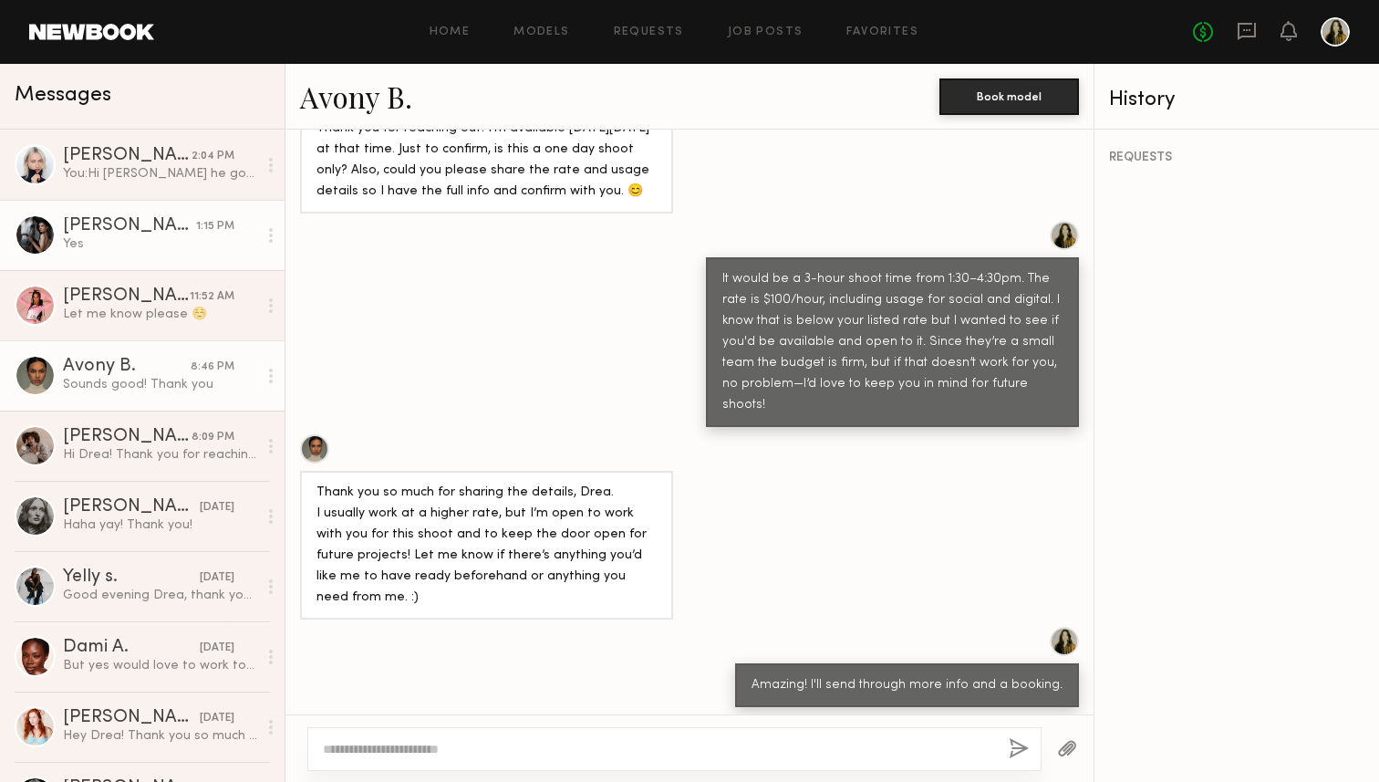
click at [164, 240] on div "Yes" at bounding box center [160, 243] width 194 height 17
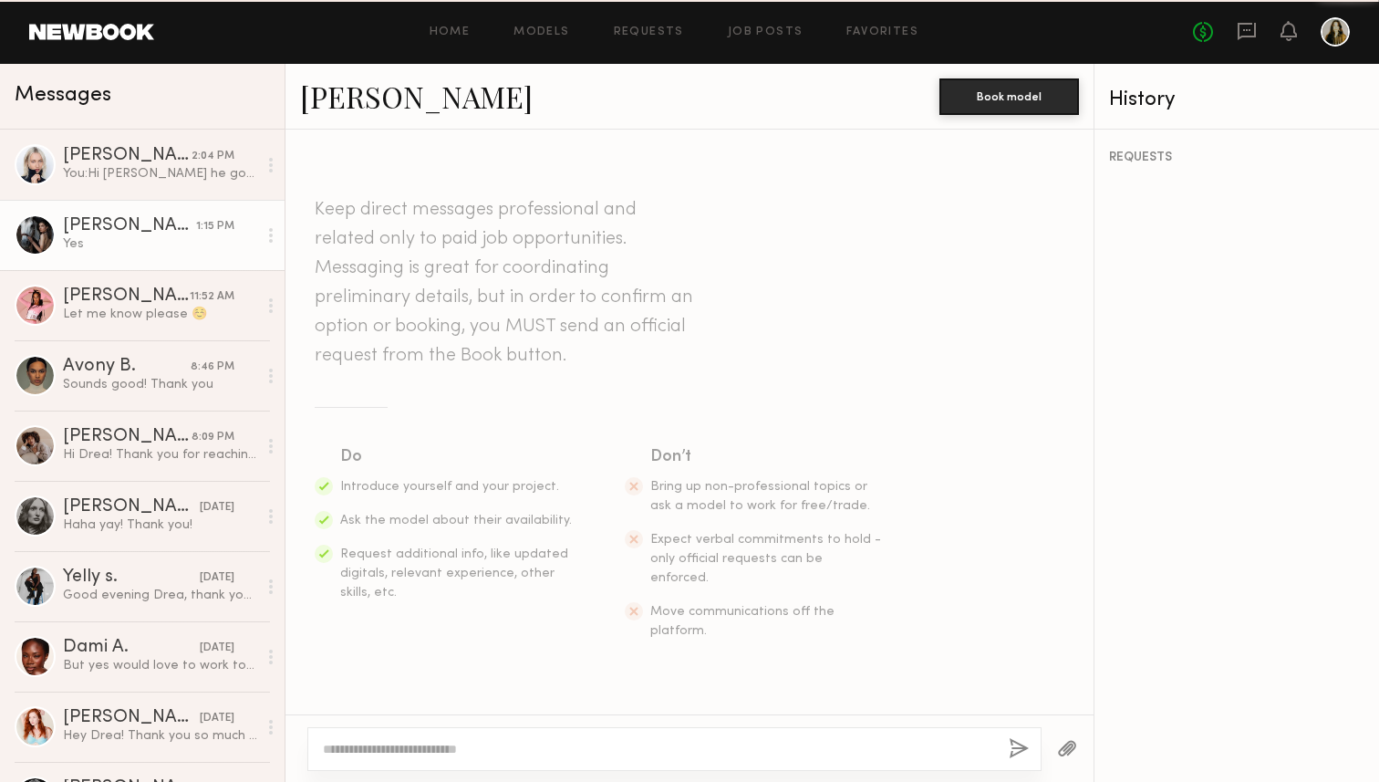
scroll to position [990, 0]
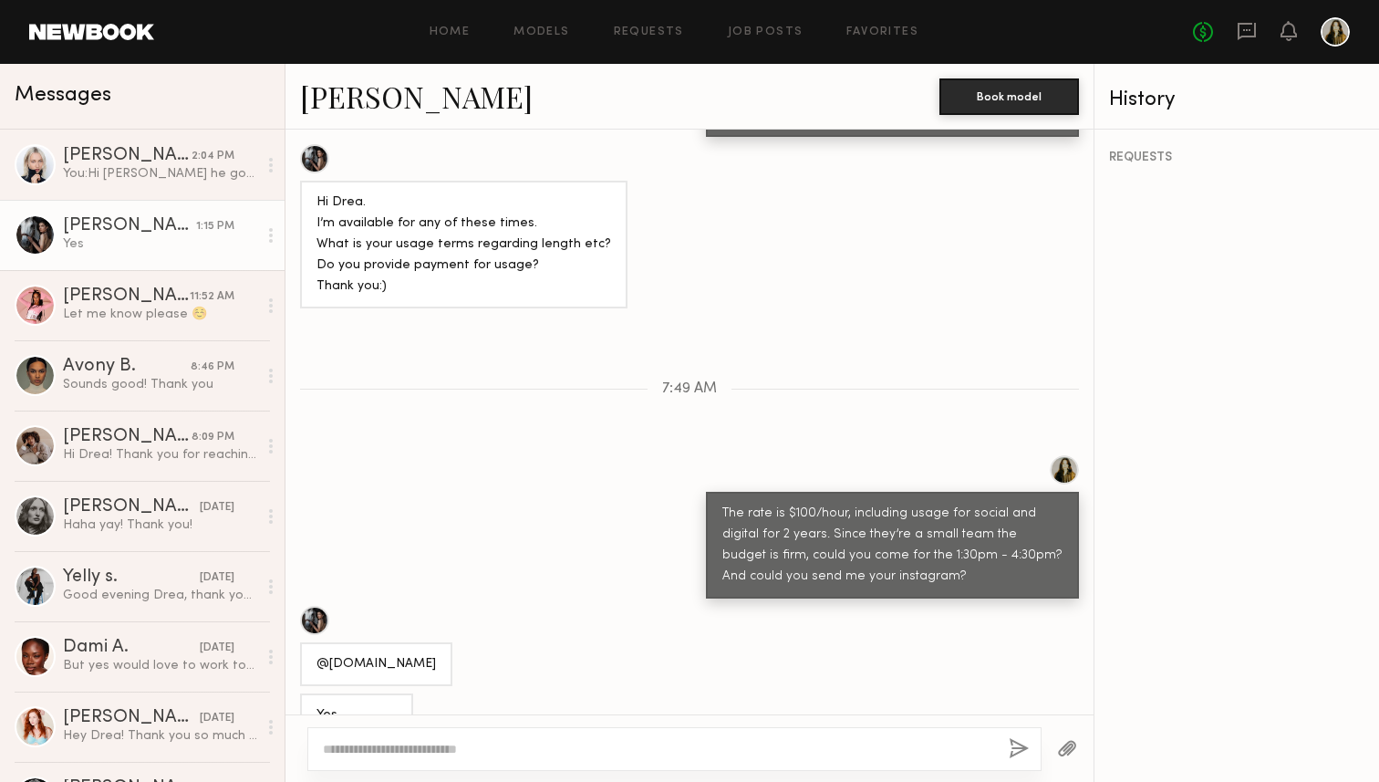
click at [412, 99] on link "Margarita K." at bounding box center [416, 96] width 233 height 39
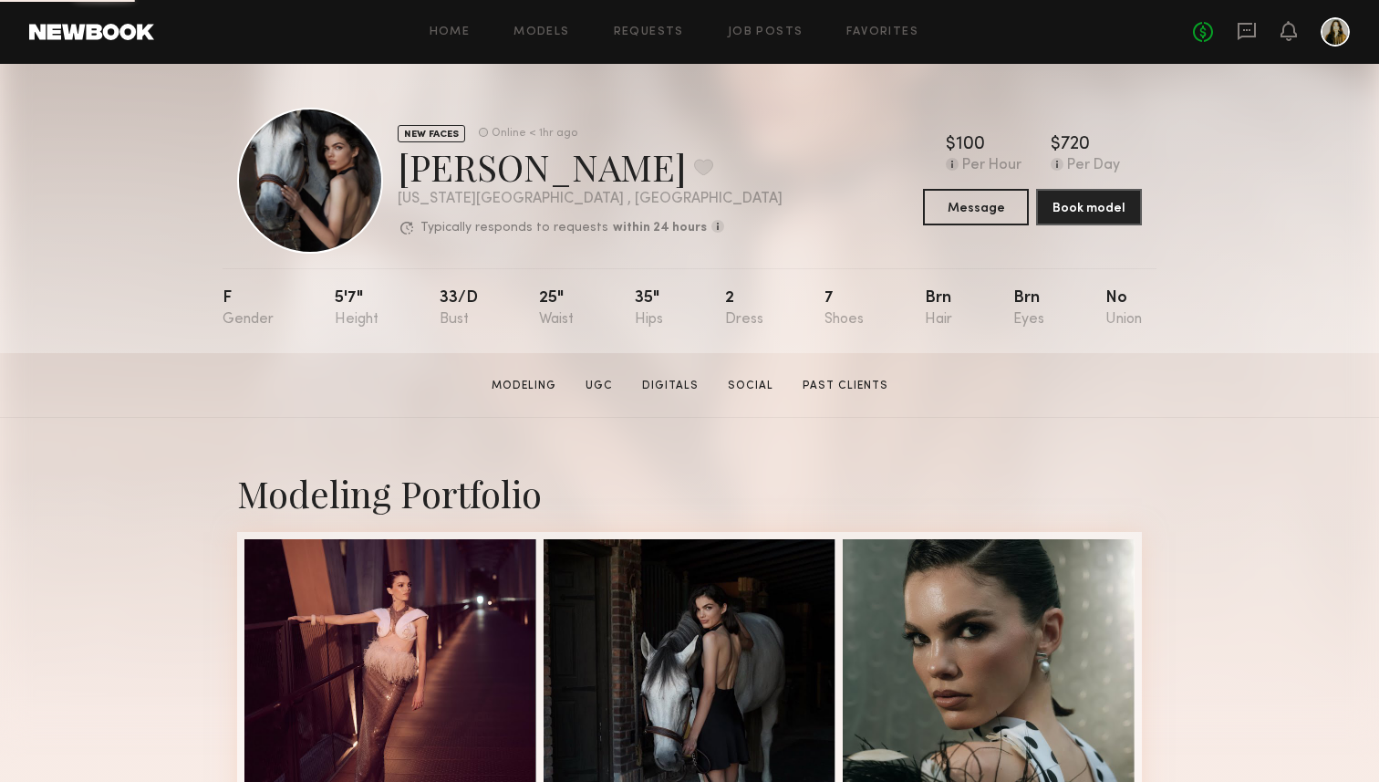
click at [1260, 411] on section "[PERSON_NAME] Modeling UGC Digitals Social Past Clients Message Book Model" at bounding box center [689, 385] width 1379 height 65
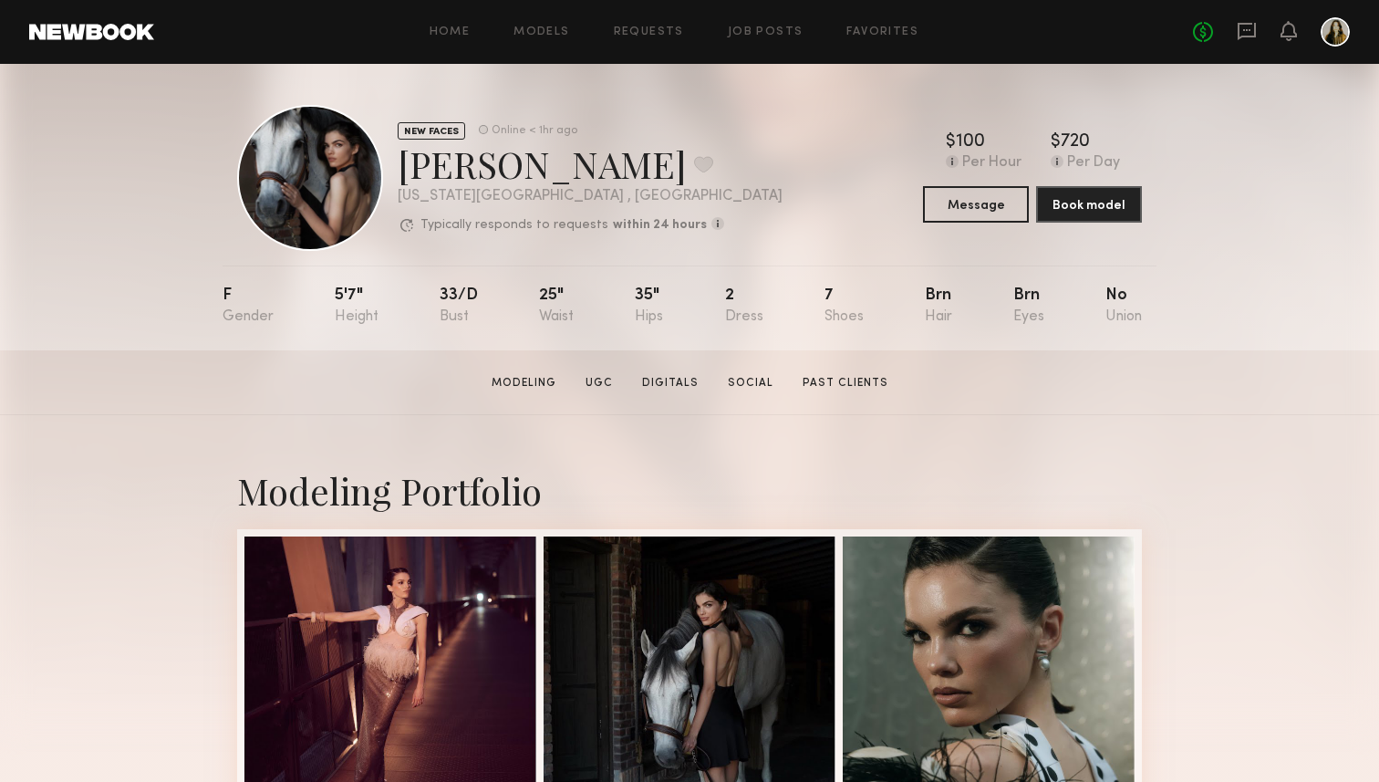
click at [809, 35] on div "Home Models Requests Job Posts Favorites Sign Out" at bounding box center [673, 32] width 1039 height 12
click at [778, 35] on link "Job Posts" at bounding box center [766, 32] width 76 height 12
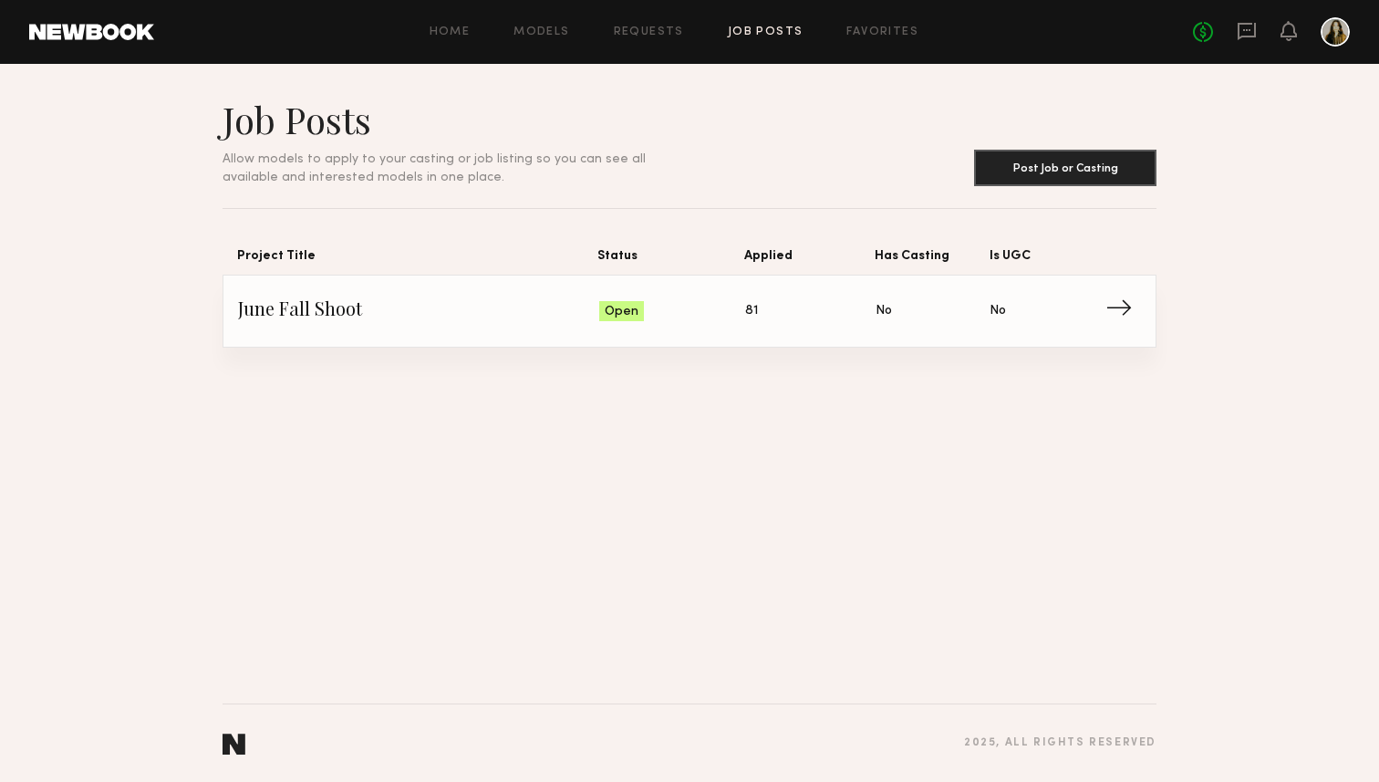
click at [731, 307] on span "Status: Open" at bounding box center [672, 310] width 147 height 27
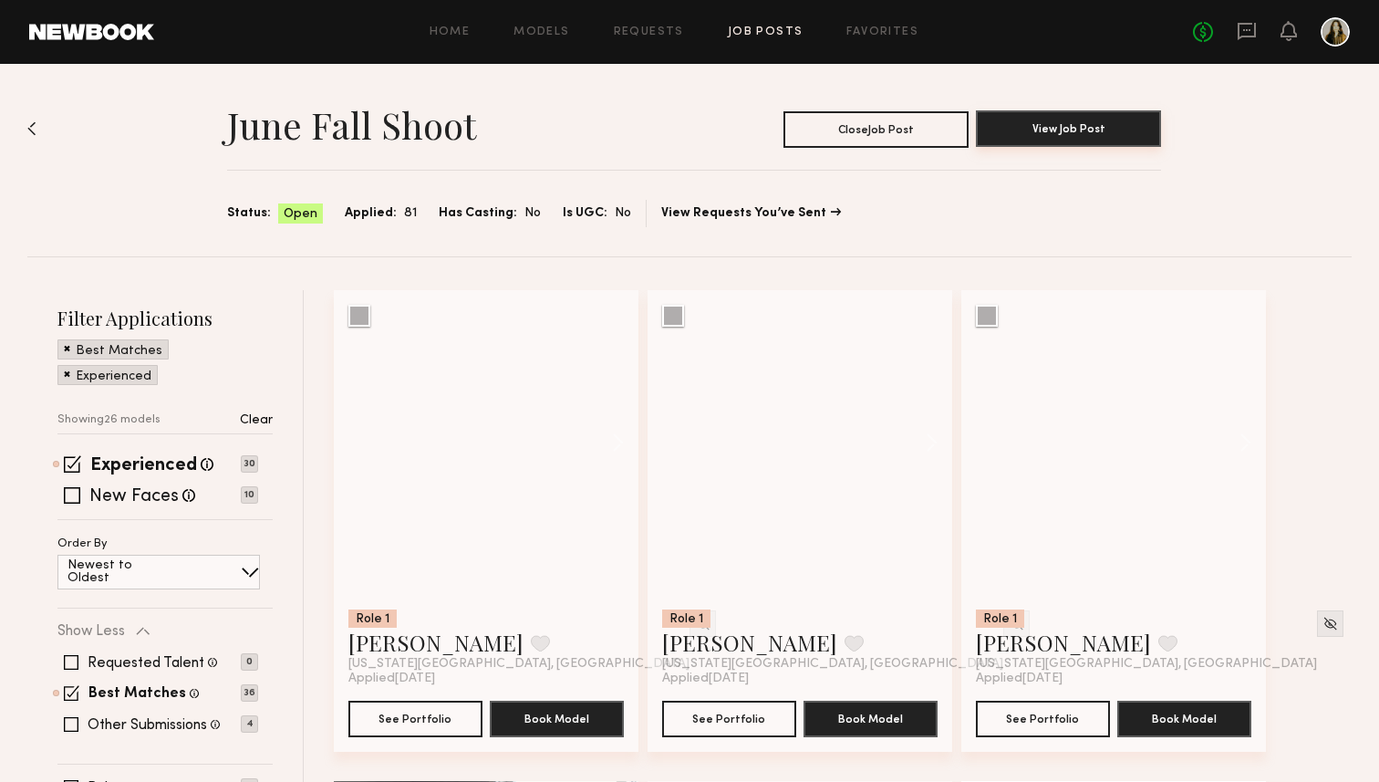
click at [1039, 127] on button "View Job Post" at bounding box center [1068, 128] width 185 height 36
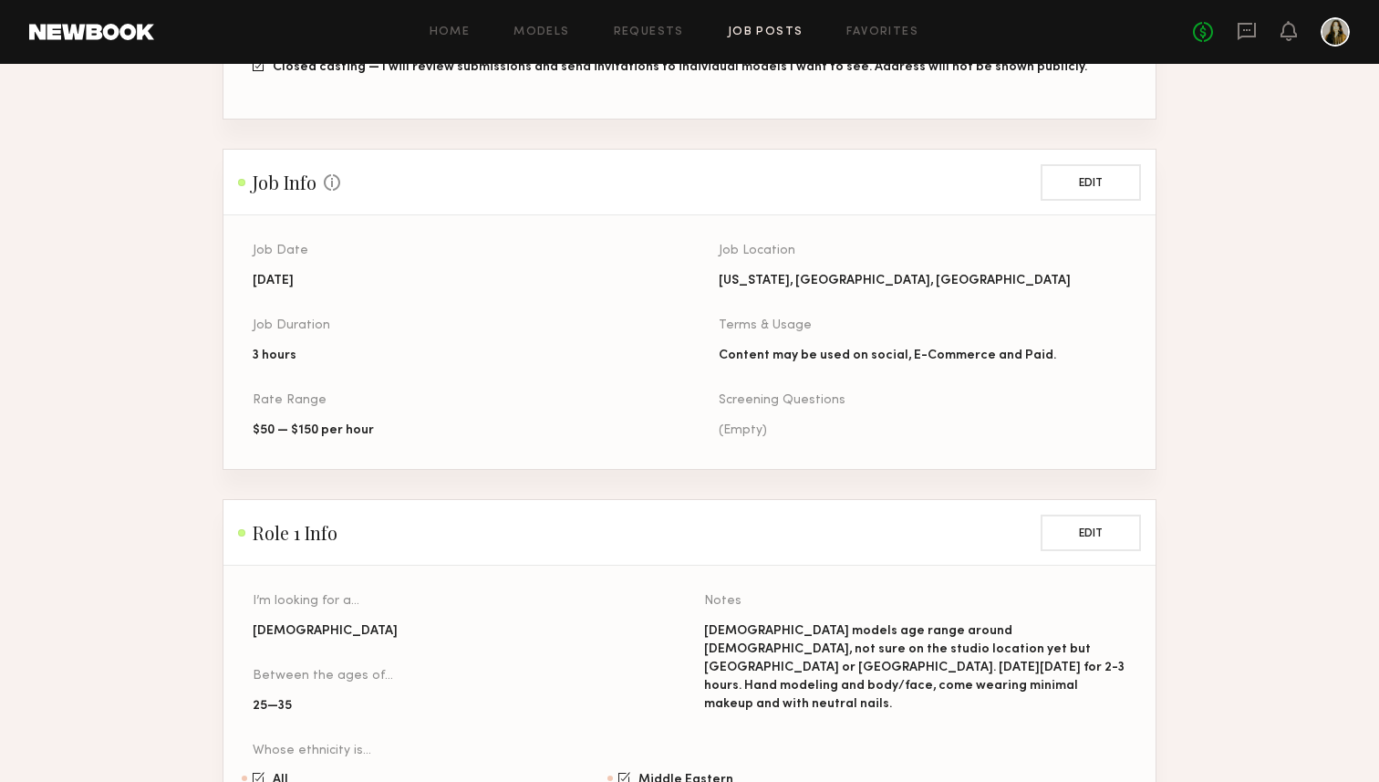
scroll to position [605, 0]
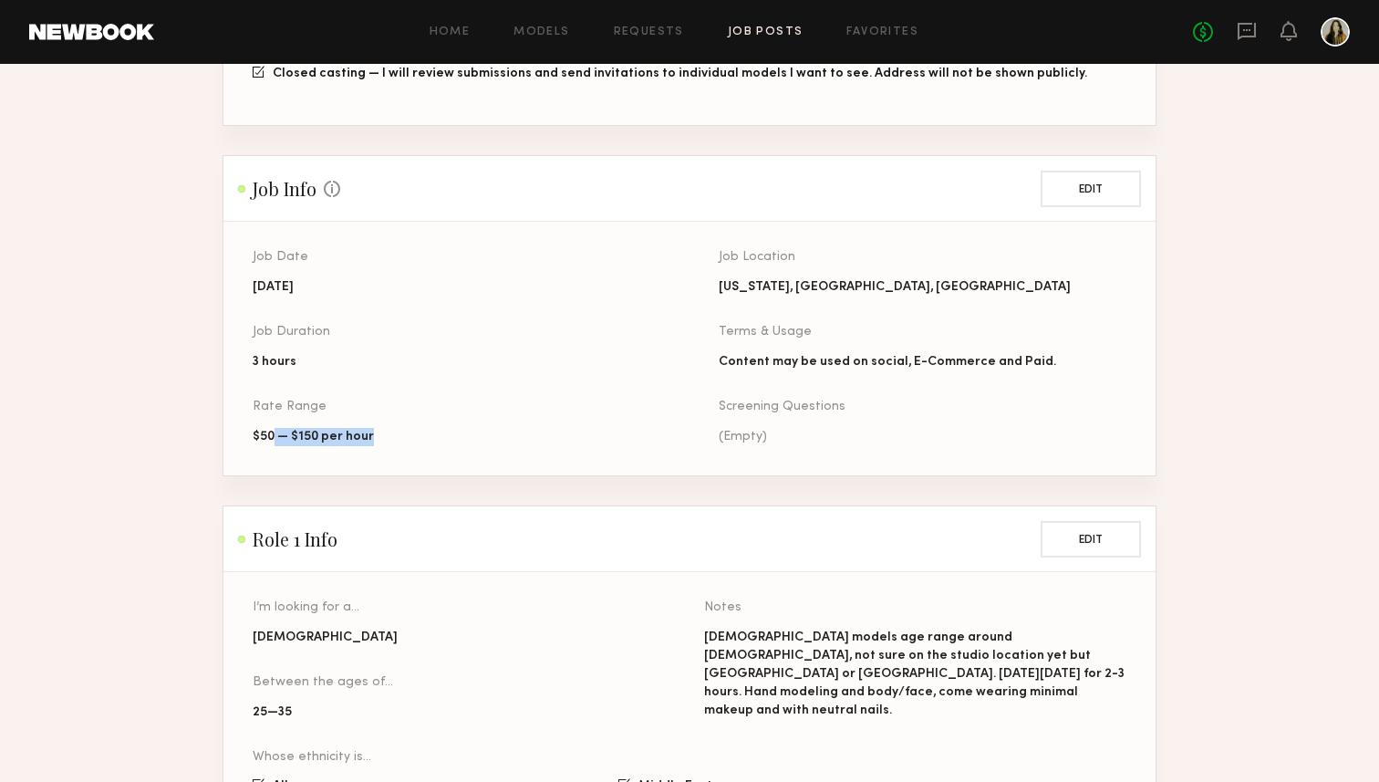
drag, startPoint x: 358, startPoint y: 419, endPoint x: 272, endPoint y: 413, distance: 85.9
click at [272, 428] on div "$50 — $150 per hour" at bounding box center [457, 437] width 408 height 18
drag, startPoint x: 264, startPoint y: 415, endPoint x: 419, endPoint y: 401, distance: 154.7
click at [419, 401] on div "Rate Range $50 — $150 per hour" at bounding box center [457, 423] width 408 height 46
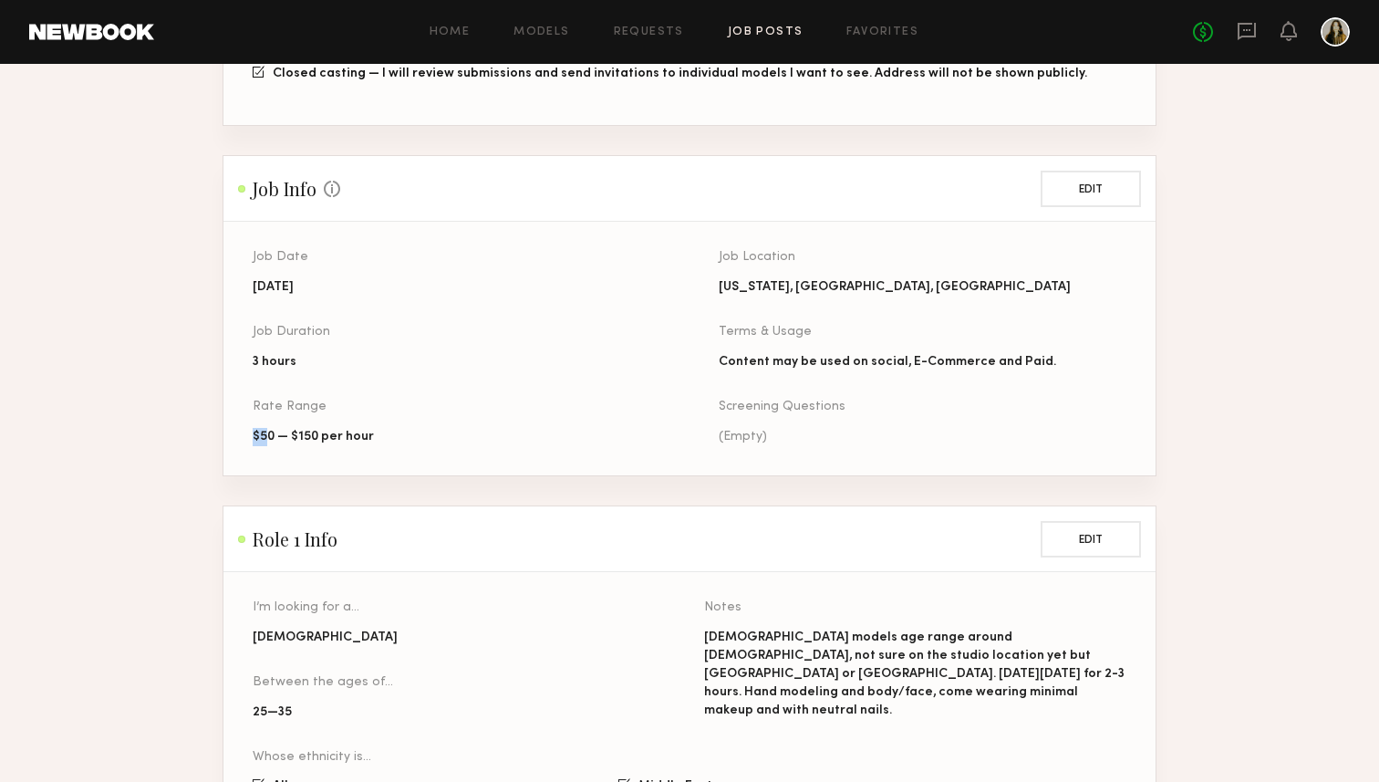
click at [419, 401] on div "Rate Range $50 — $150 per hour" at bounding box center [457, 423] width 408 height 46
drag, startPoint x: 389, startPoint y: 423, endPoint x: 218, endPoint y: 424, distance: 171.5
click at [218, 424] on section "June Fall Shoot Project Info This information can no longer be edited. Project …" at bounding box center [689, 298] width 1379 height 1612
drag, startPoint x: 293, startPoint y: 406, endPoint x: 408, endPoint y: 417, distance: 115.4
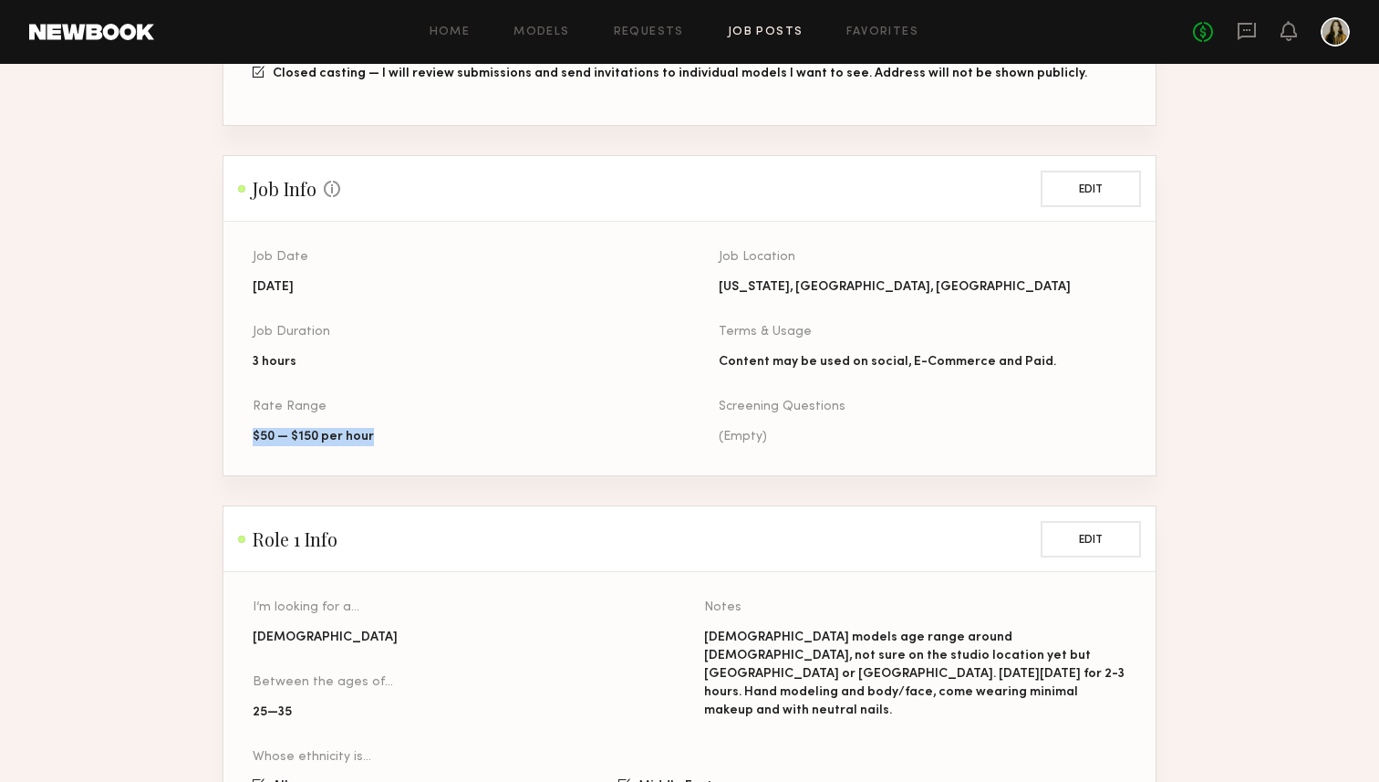
click at [408, 417] on div "Rate Range $50 — $150 per hour" at bounding box center [457, 423] width 408 height 46
click at [409, 428] on div "$50 — $150 per hour" at bounding box center [457, 437] width 408 height 18
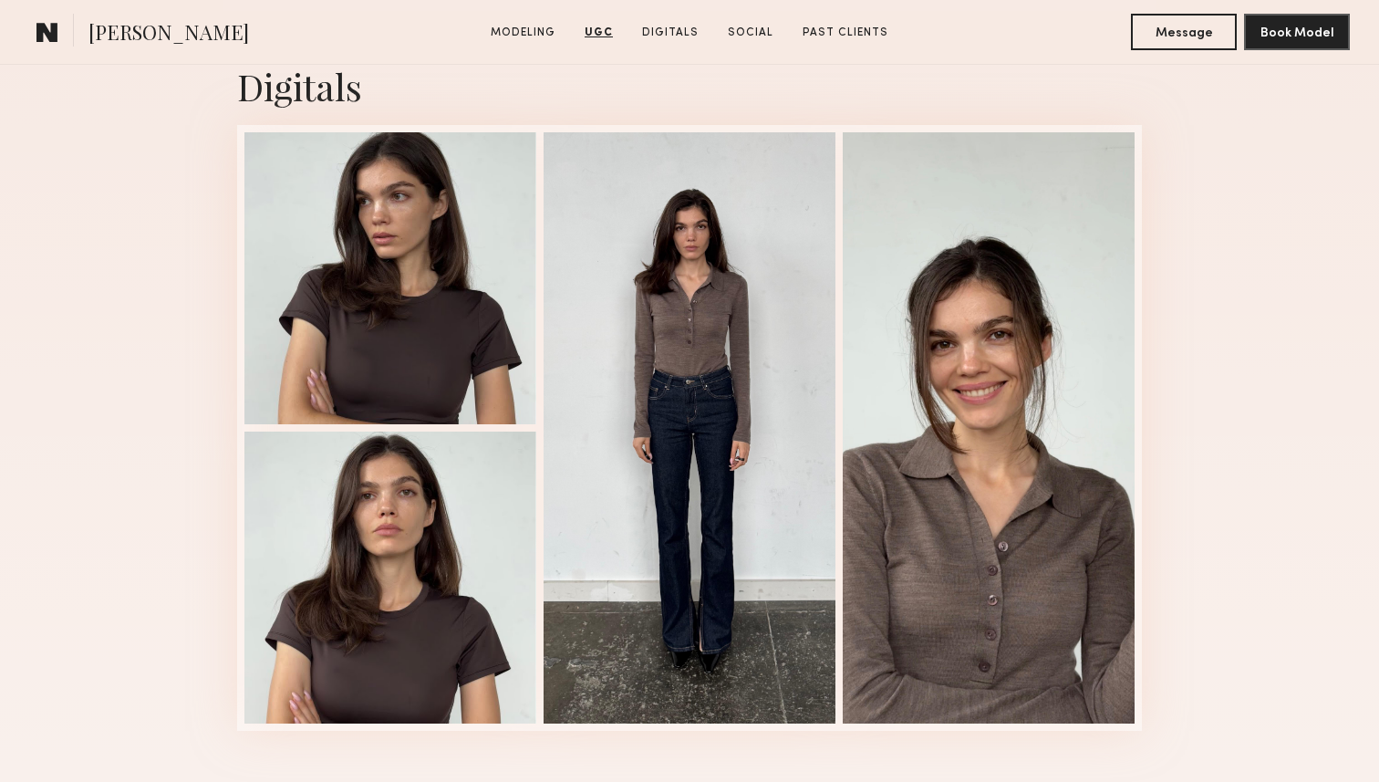
scroll to position [2636, 0]
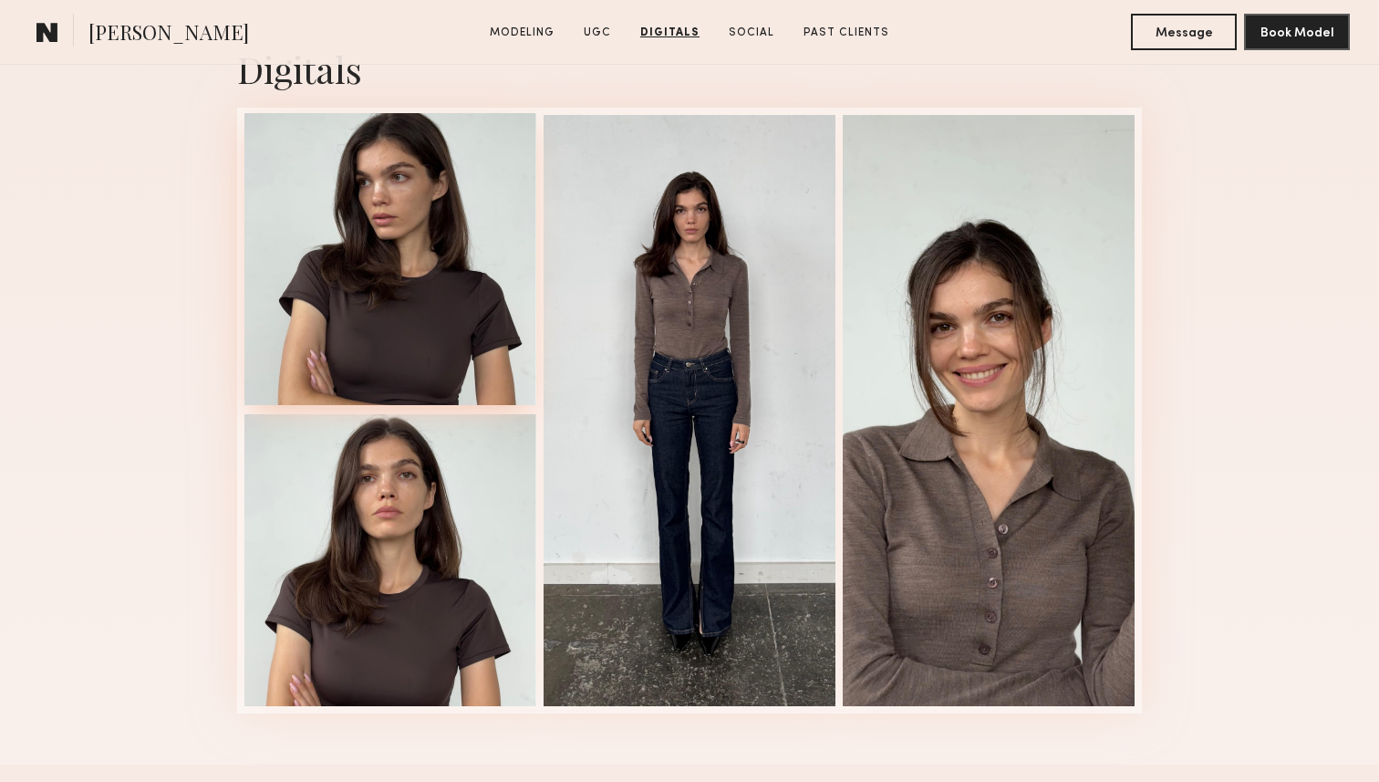
click at [378, 249] on div at bounding box center [390, 259] width 292 height 292
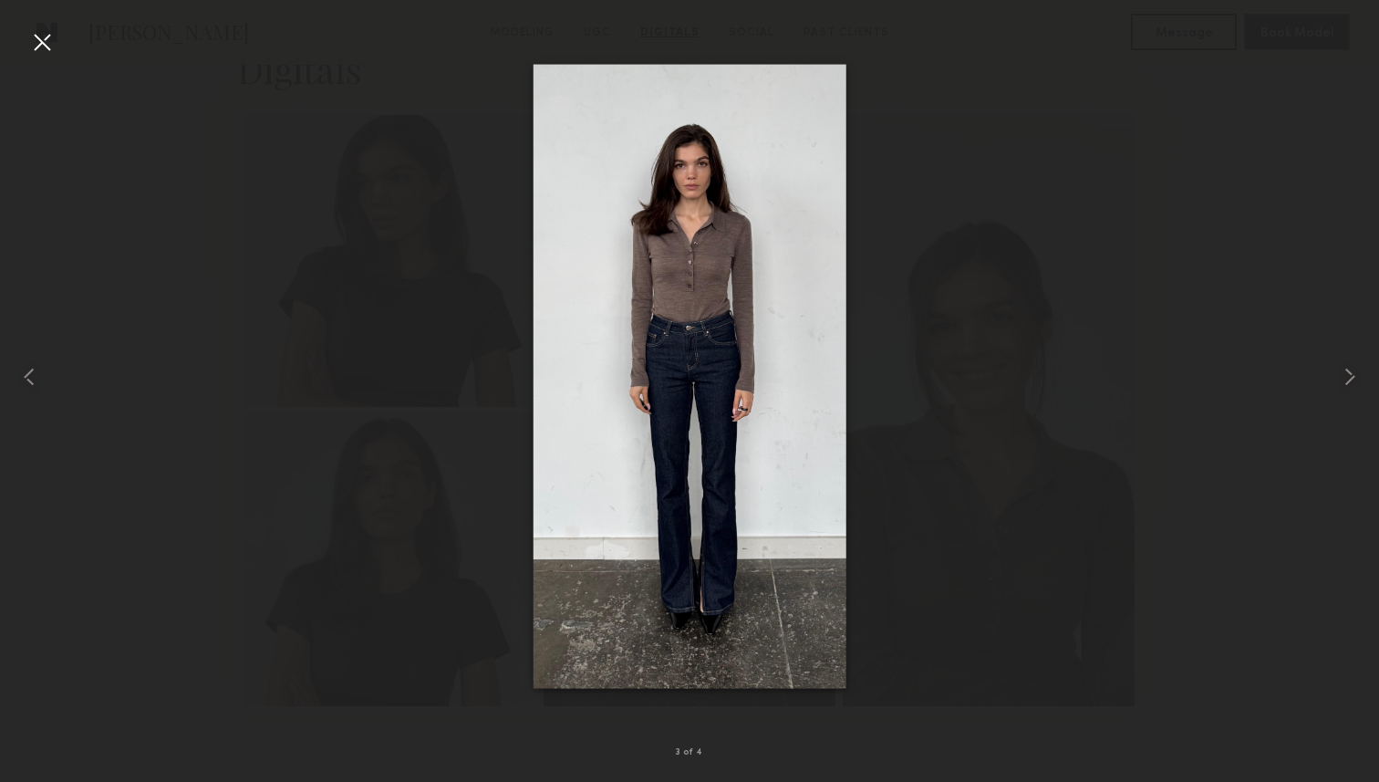
click at [1249, 208] on div at bounding box center [689, 376] width 1379 height 694
click at [49, 39] on div at bounding box center [41, 41] width 29 height 29
